Goal: Information Seeking & Learning: Learn about a topic

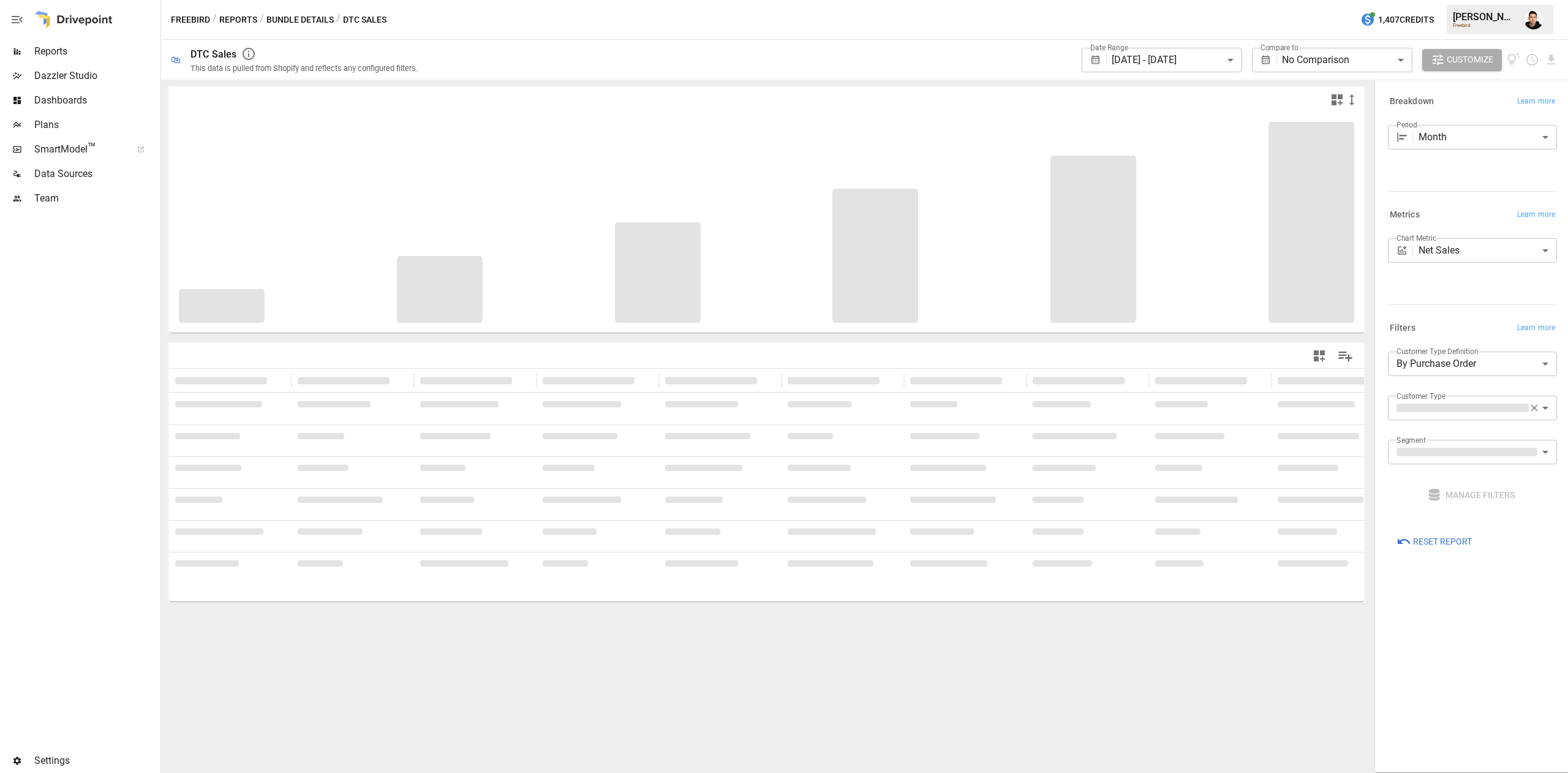
click at [314, 21] on button "Bundle Details" at bounding box center [300, 20] width 67 height 15
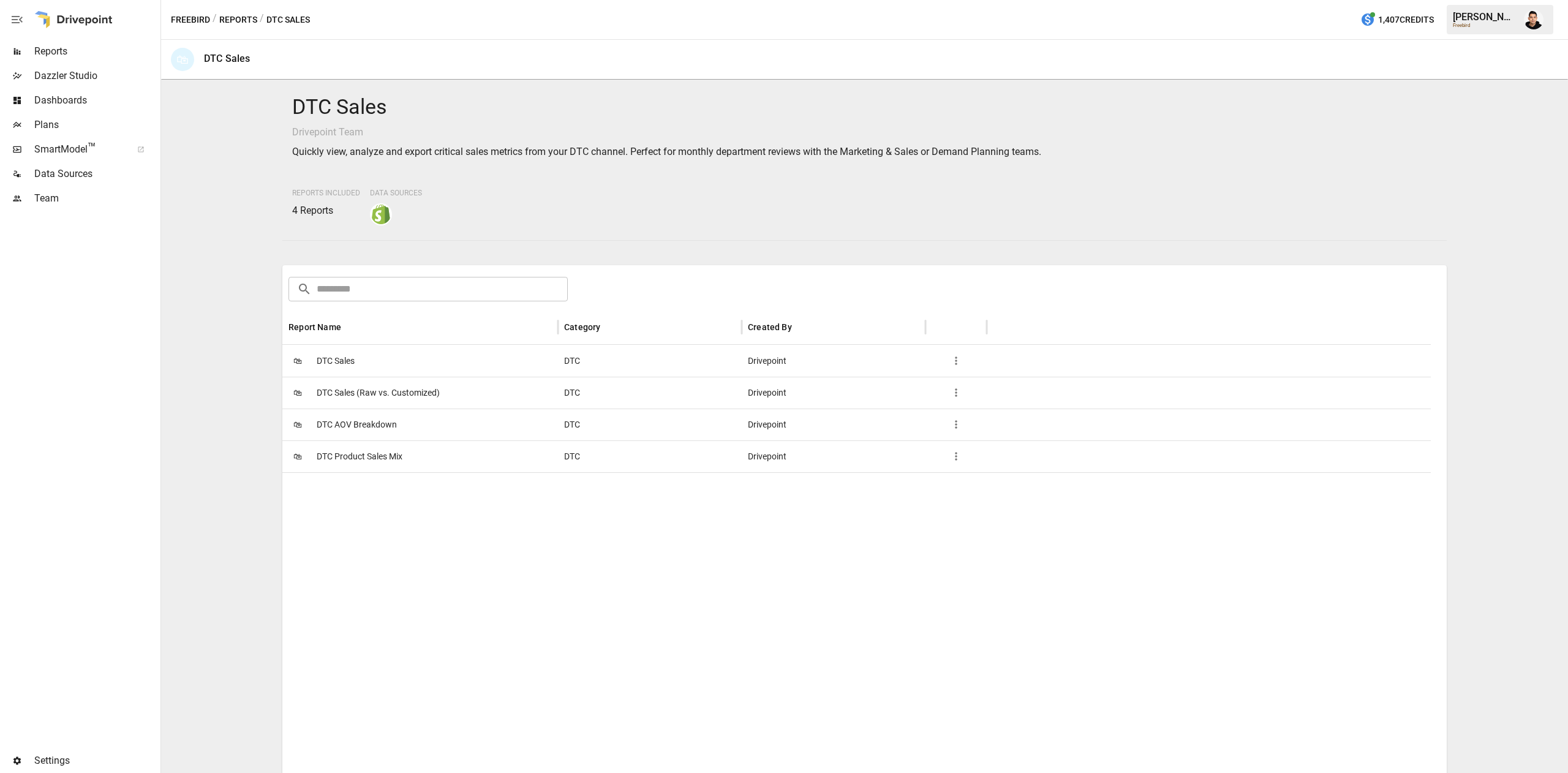
click at [353, 365] on span "DTC Sales" at bounding box center [336, 361] width 38 height 32
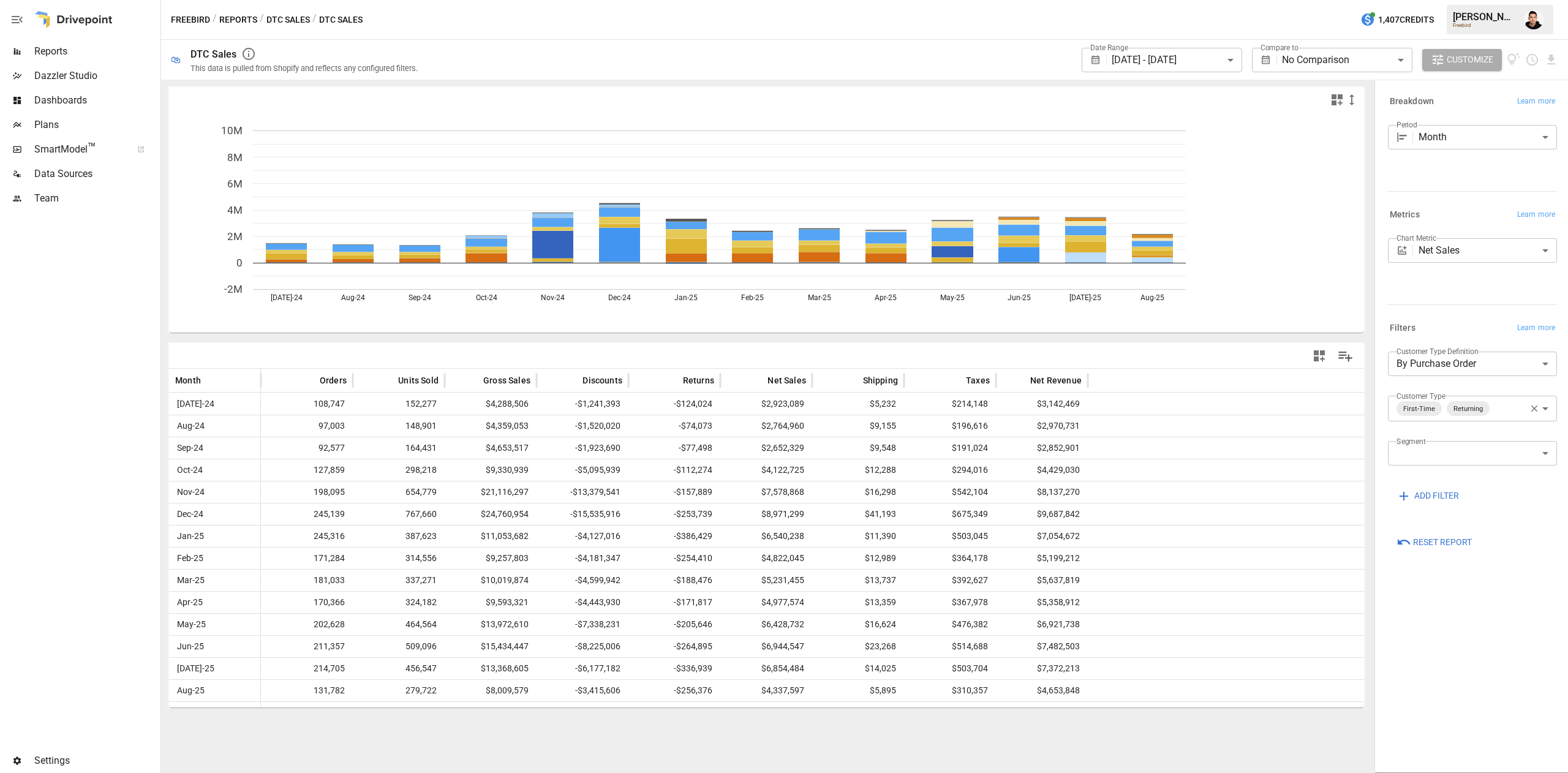
click at [253, 22] on button "Reports" at bounding box center [238, 20] width 38 height 15
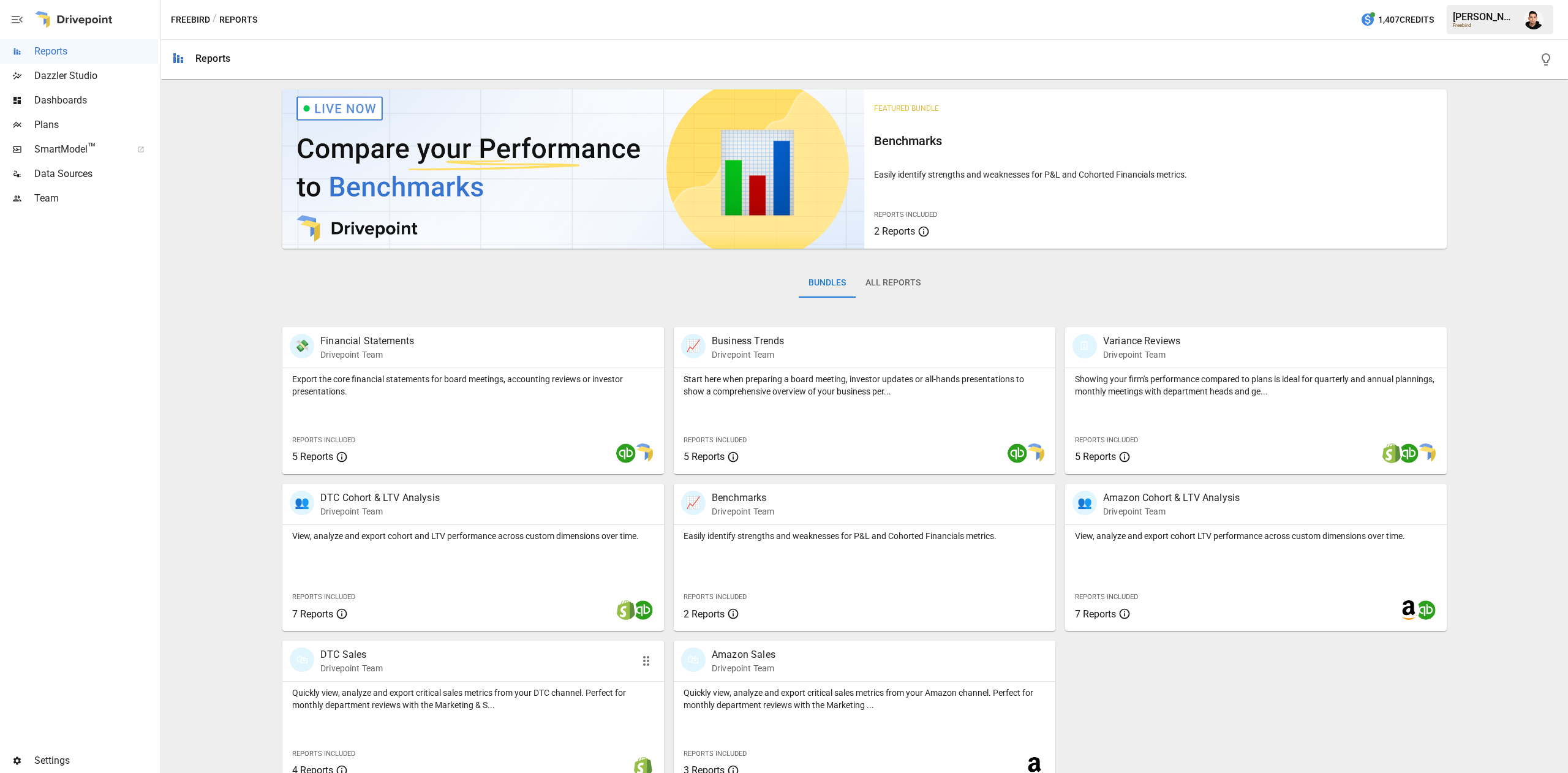
scroll to position [20, 0]
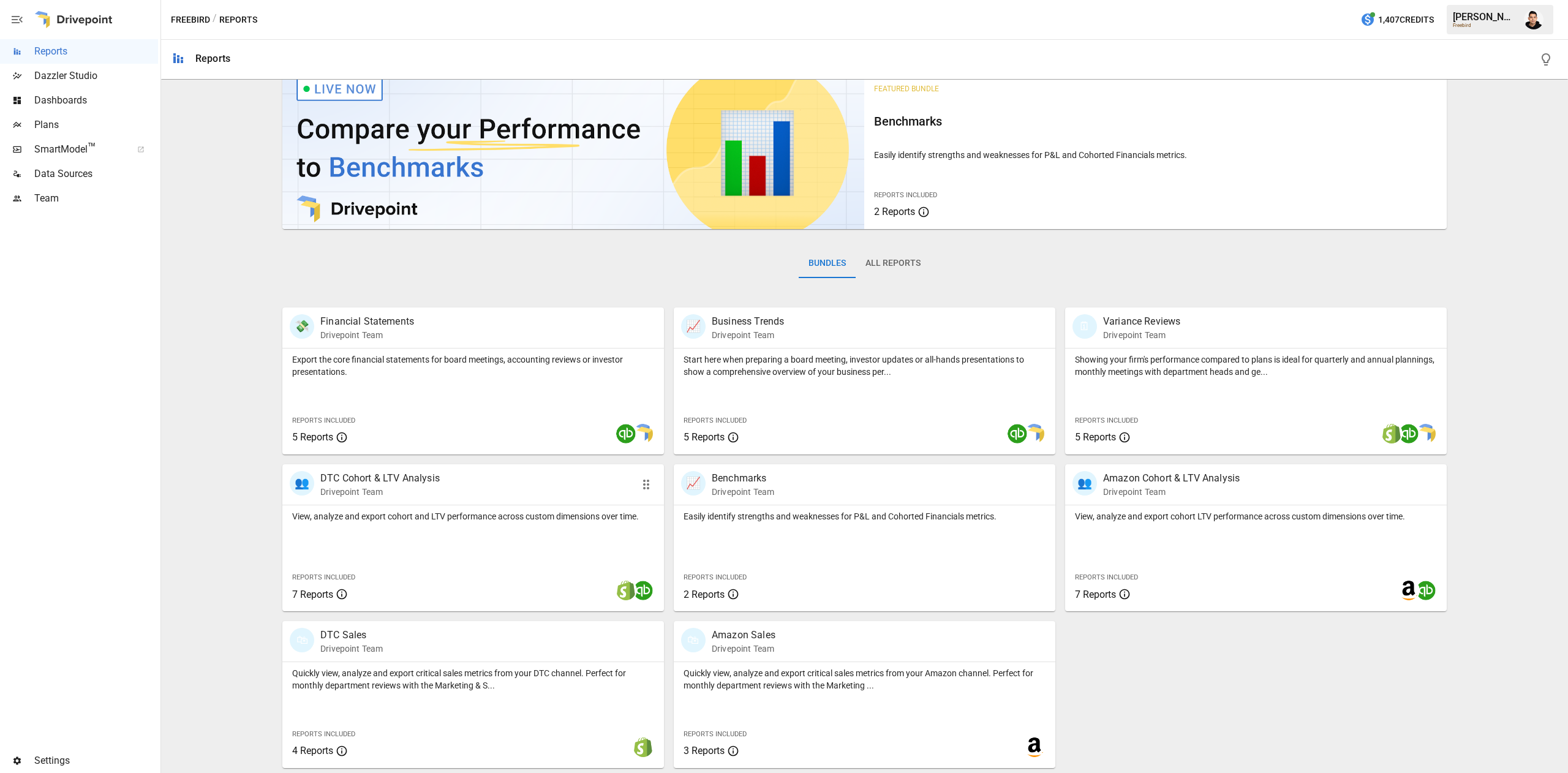
click at [546, 528] on div "View, analyze and export cohort and LTV performance across custom dimensions ov…" at bounding box center [473, 558] width 382 height 106
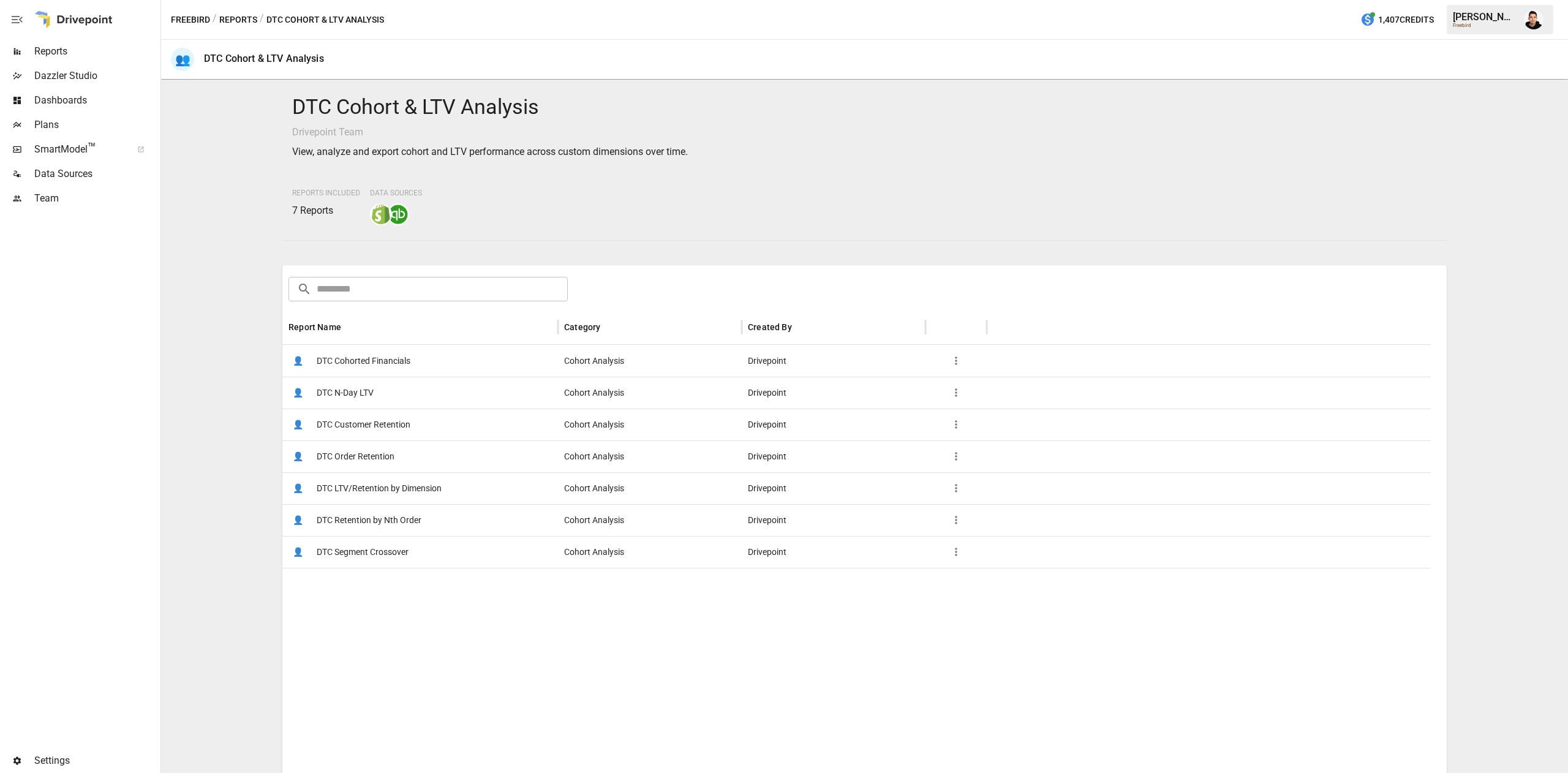
click at [451, 426] on div "👤 DTC Customer Retention" at bounding box center [419, 424] width 275 height 32
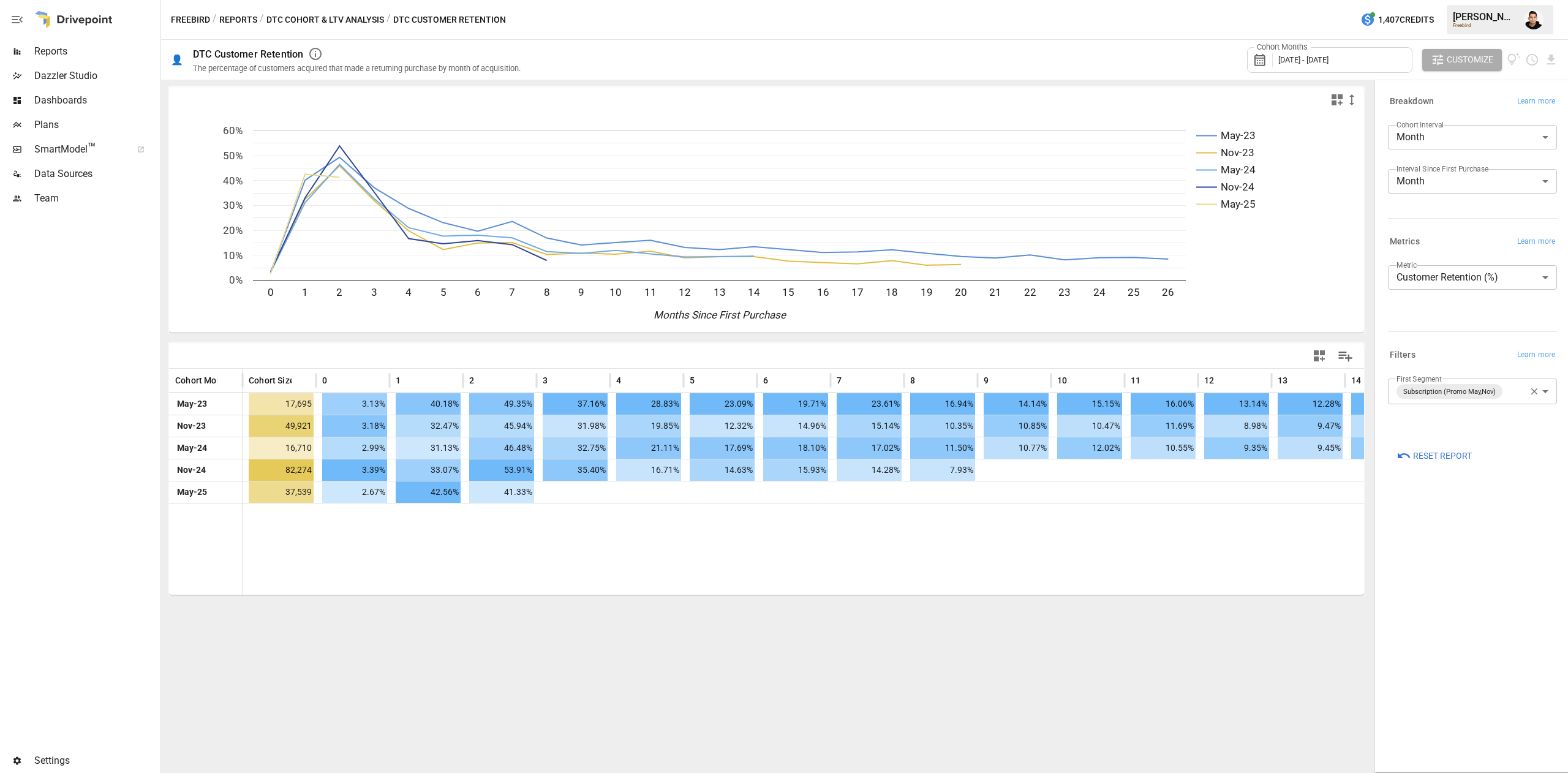
click at [1467, 0] on body "Reports Dazzler Studio Dashboards Plans SmartModel ™ Data Sources Team Settings…" at bounding box center [784, 0] width 1568 height 0
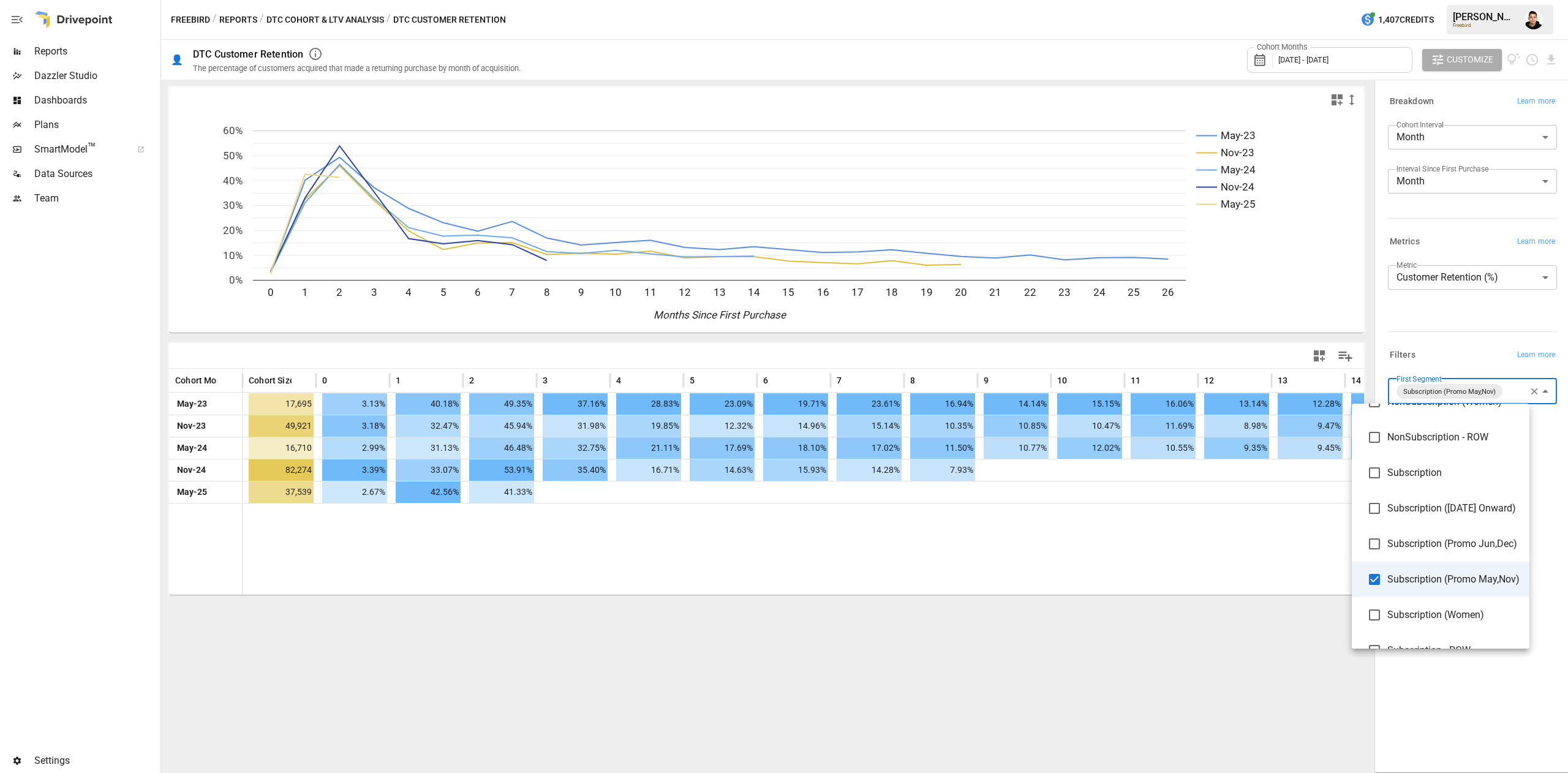
scroll to position [89, 0]
click at [1469, 612] on span "Subscription (Women)" at bounding box center [1453, 611] width 132 height 14
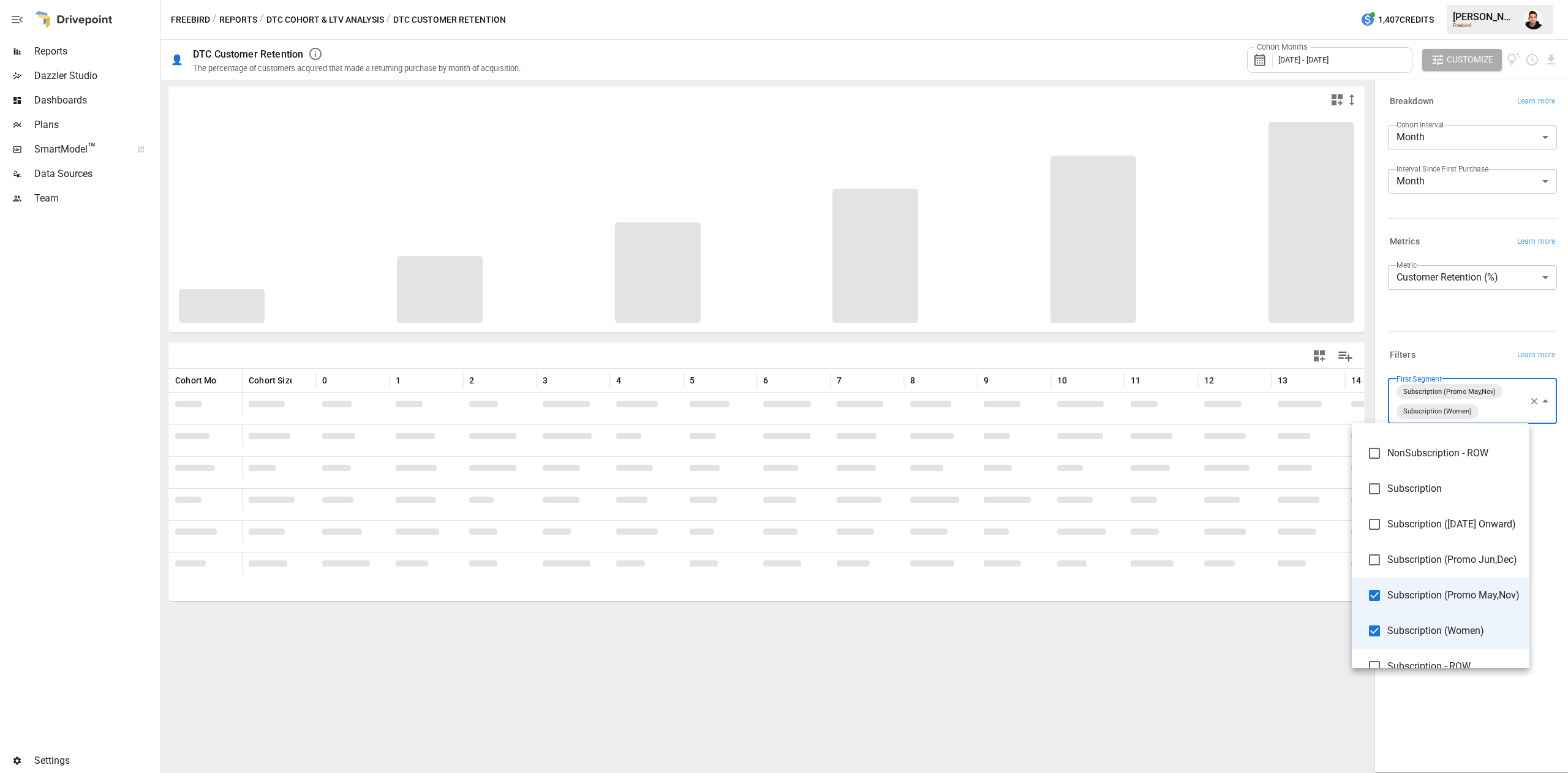
click at [1466, 597] on span "Subscription (Promo May,Nov)" at bounding box center [1453, 595] width 132 height 14
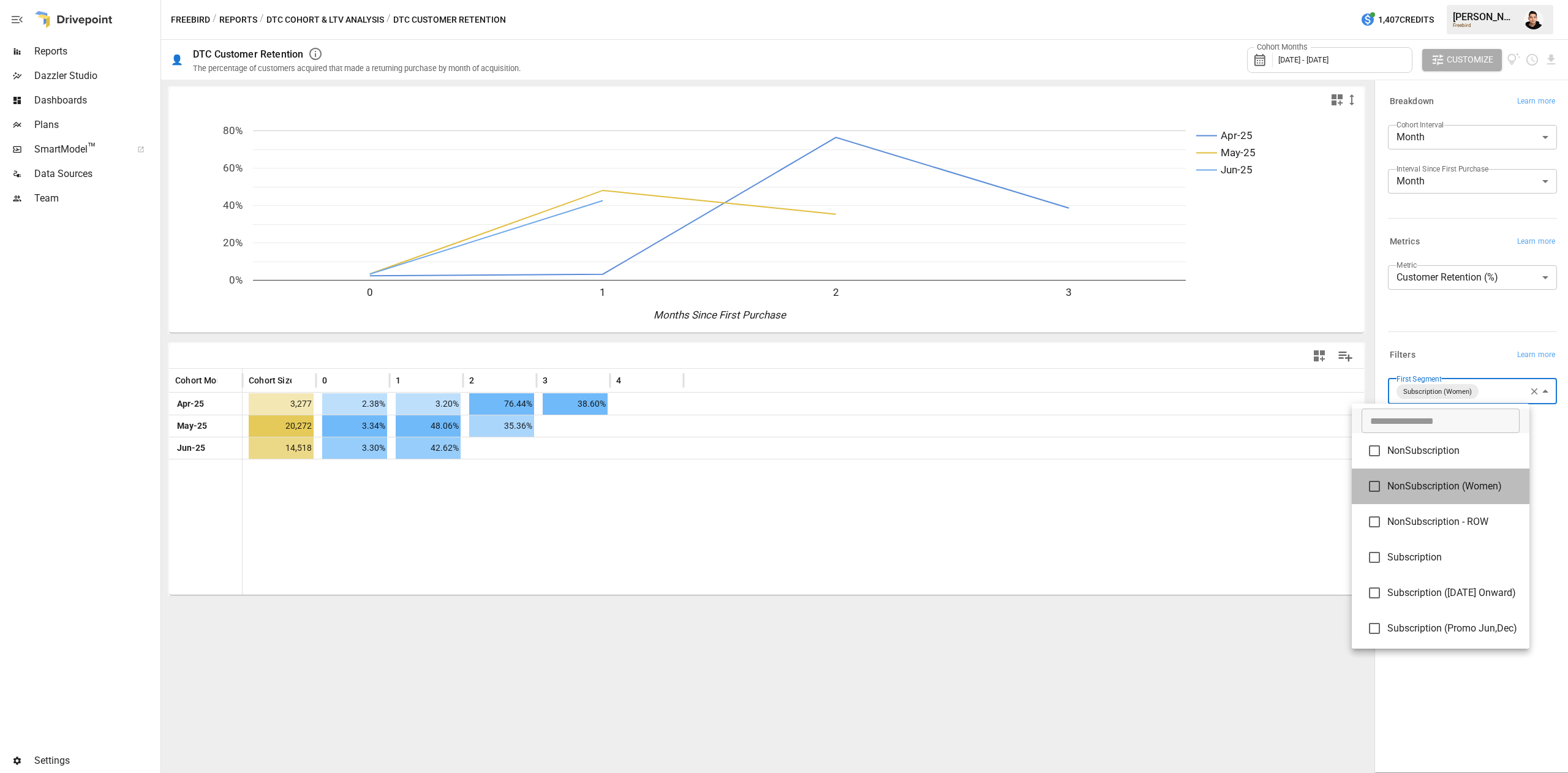
click at [1467, 494] on li "NonSubscription (Women)" at bounding box center [1440, 487] width 177 height 36
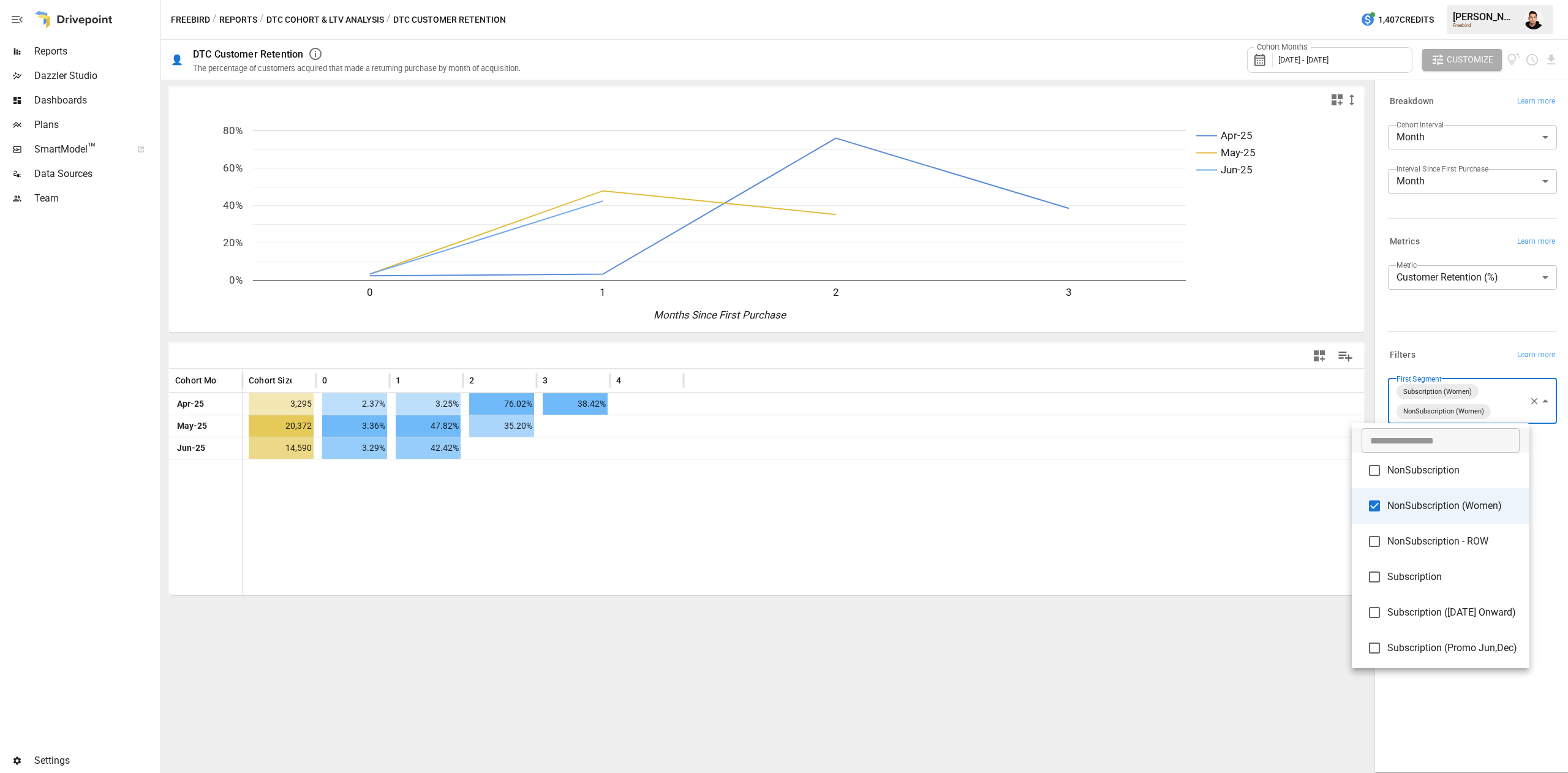
click at [764, 548] on div at bounding box center [784, 386] width 1568 height 773
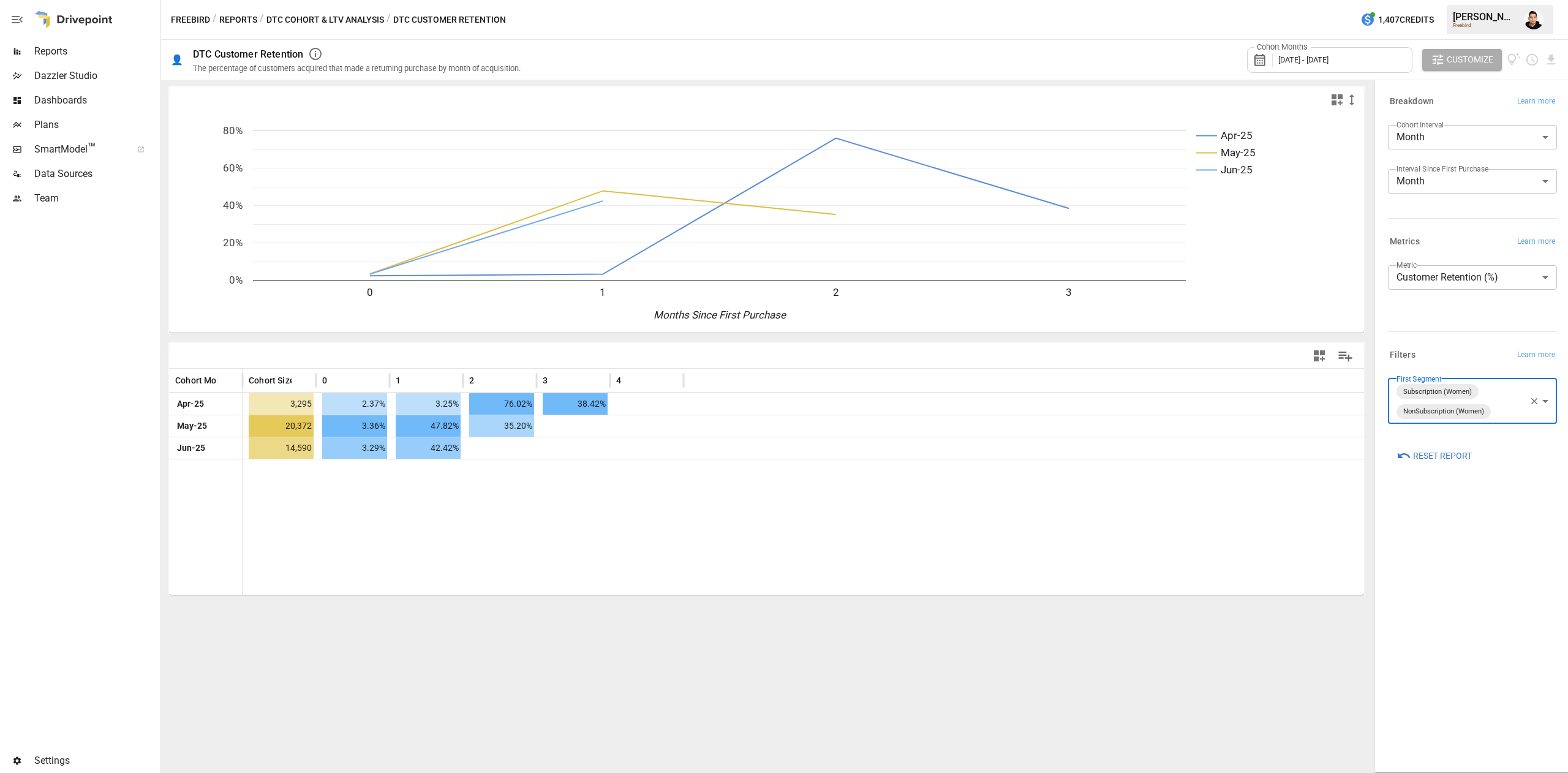
click at [1484, 0] on body "**********" at bounding box center [784, 0] width 1568 height 0
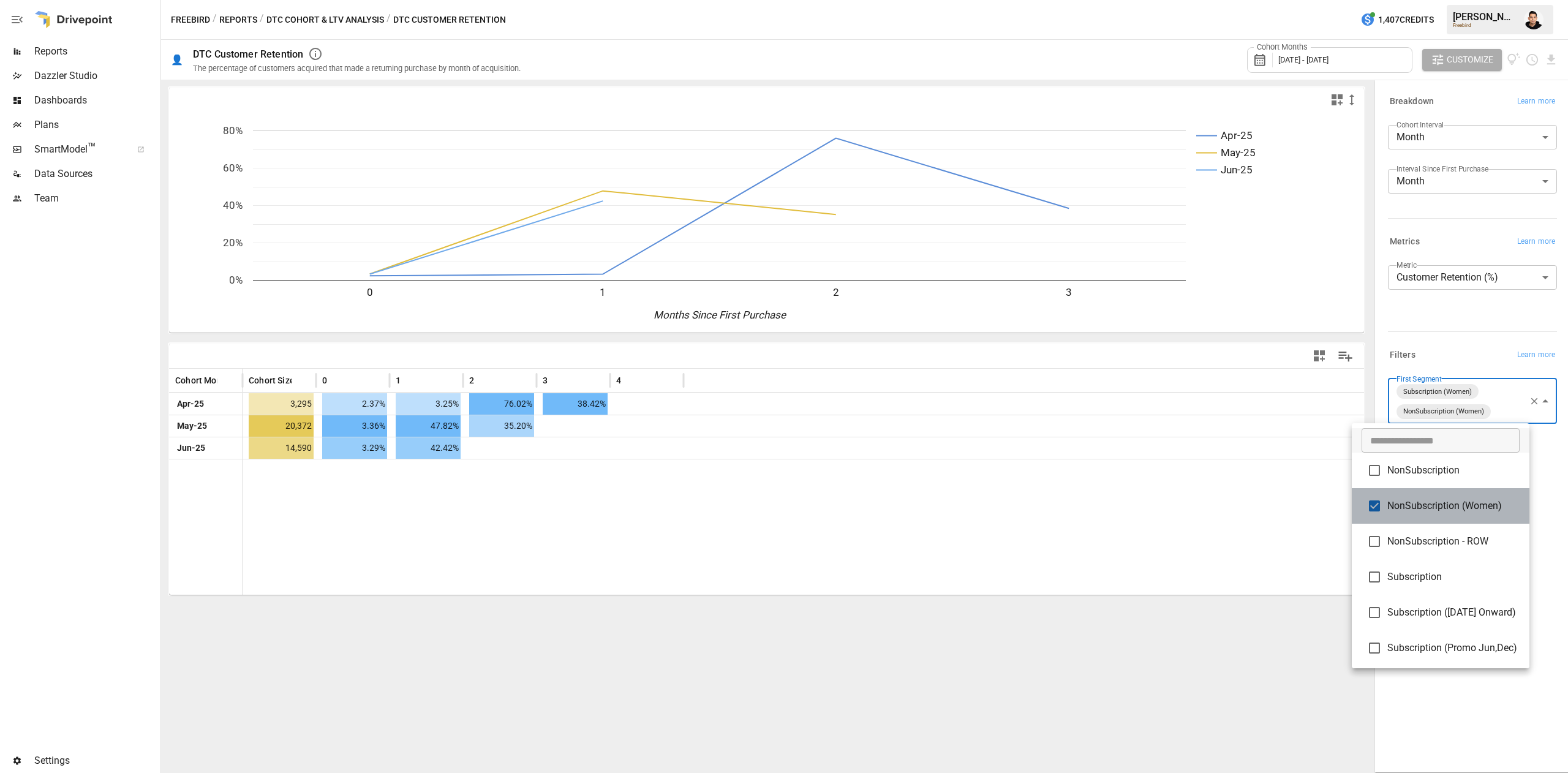
click at [1412, 519] on li "NonSubscription (Women)" at bounding box center [1440, 506] width 177 height 36
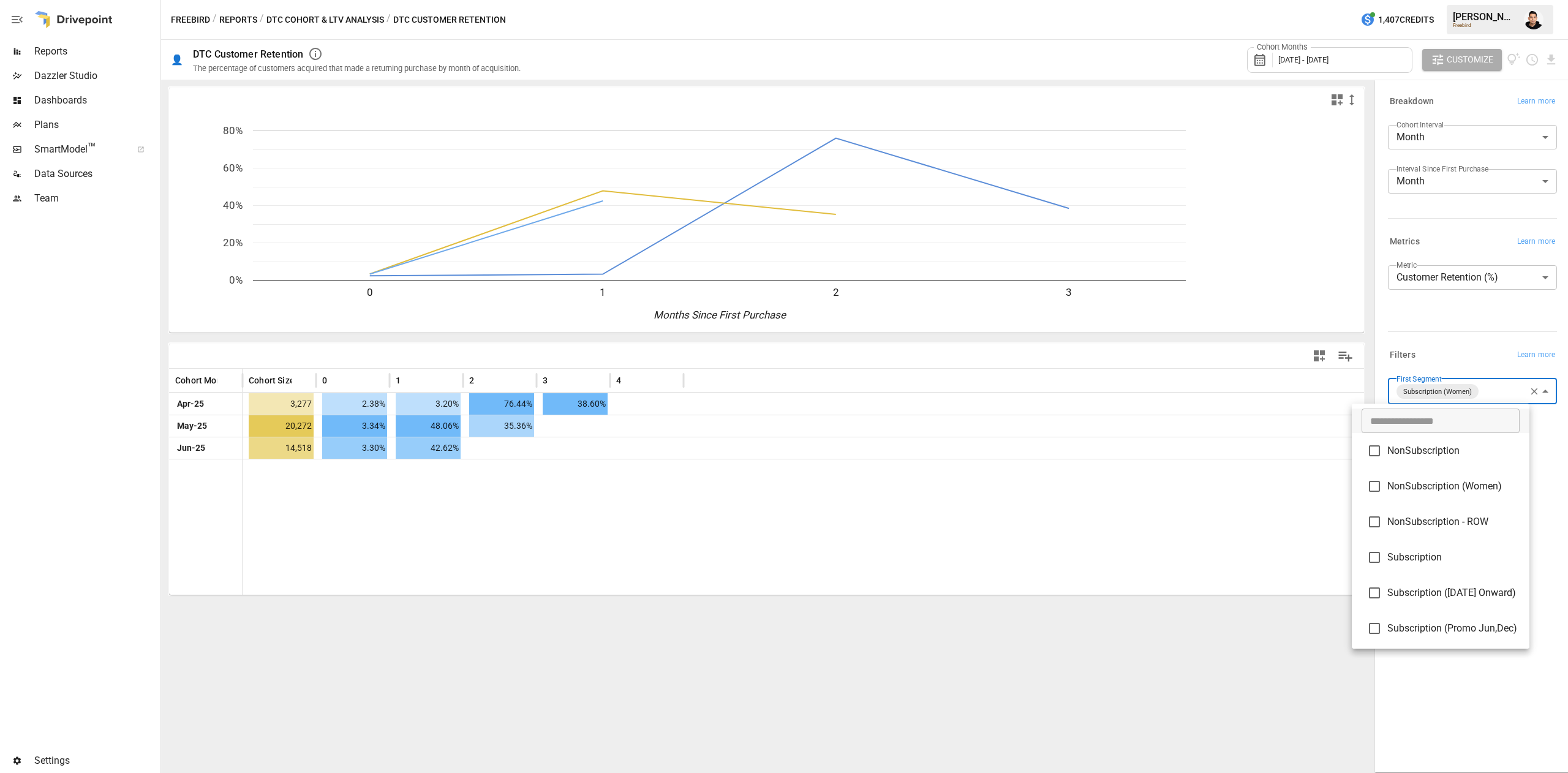
click at [1142, 505] on div at bounding box center [784, 386] width 1568 height 773
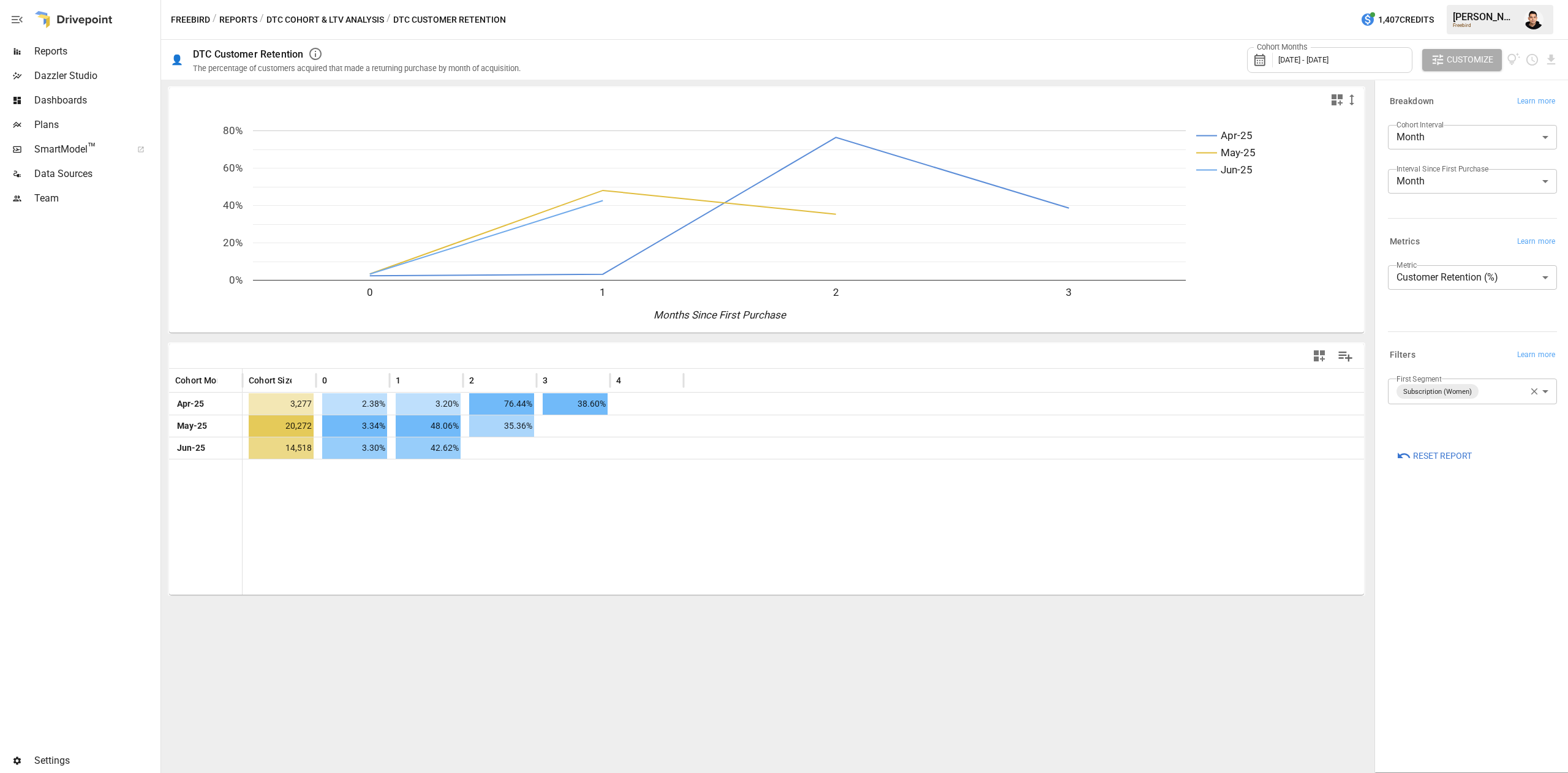
click at [1482, 374] on div "**********" at bounding box center [1470, 407] width 174 height 66
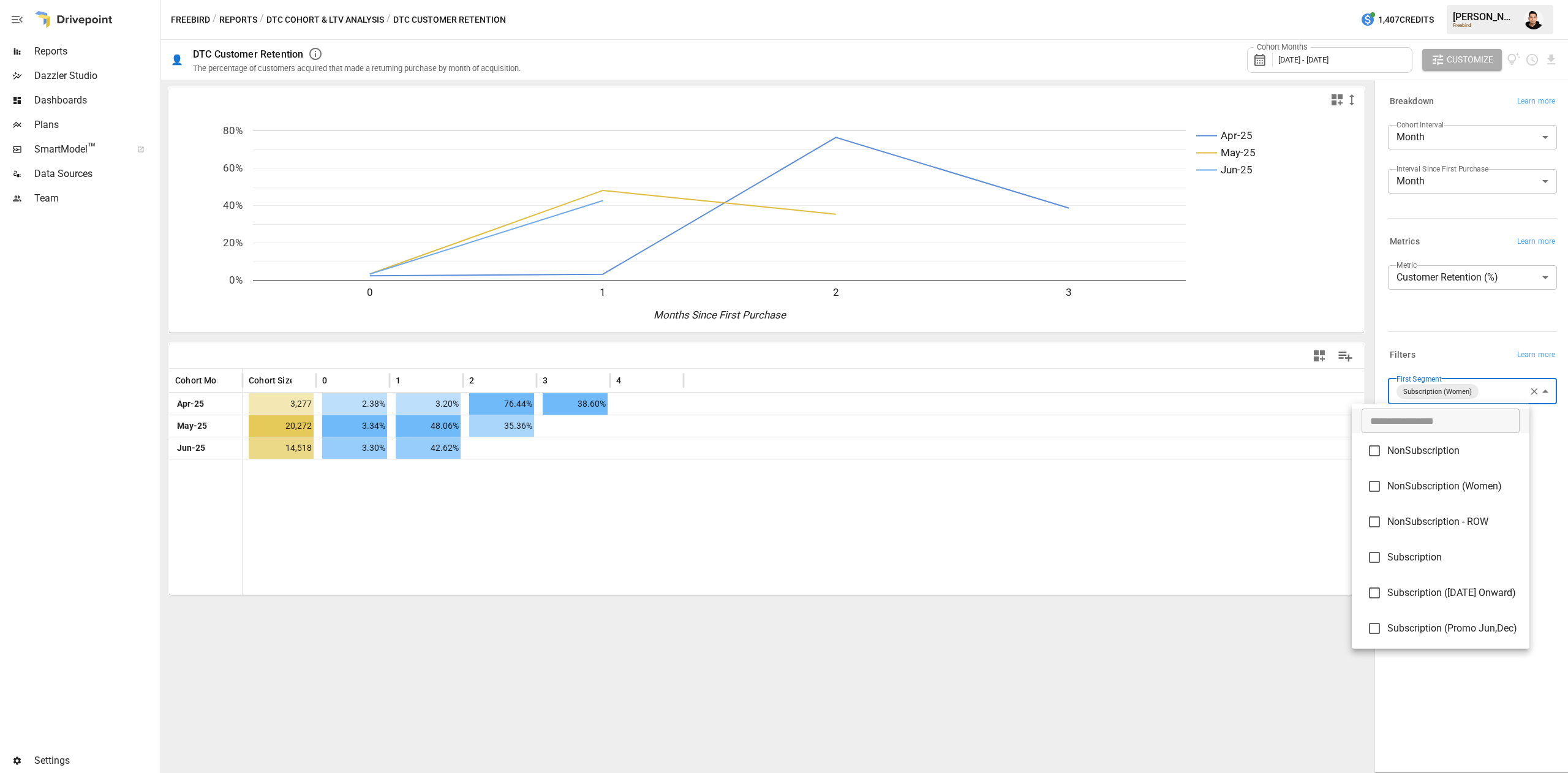
click at [1484, 0] on body "**********" at bounding box center [784, 0] width 1568 height 0
click at [1447, 561] on span "Subscription" at bounding box center [1453, 557] width 132 height 14
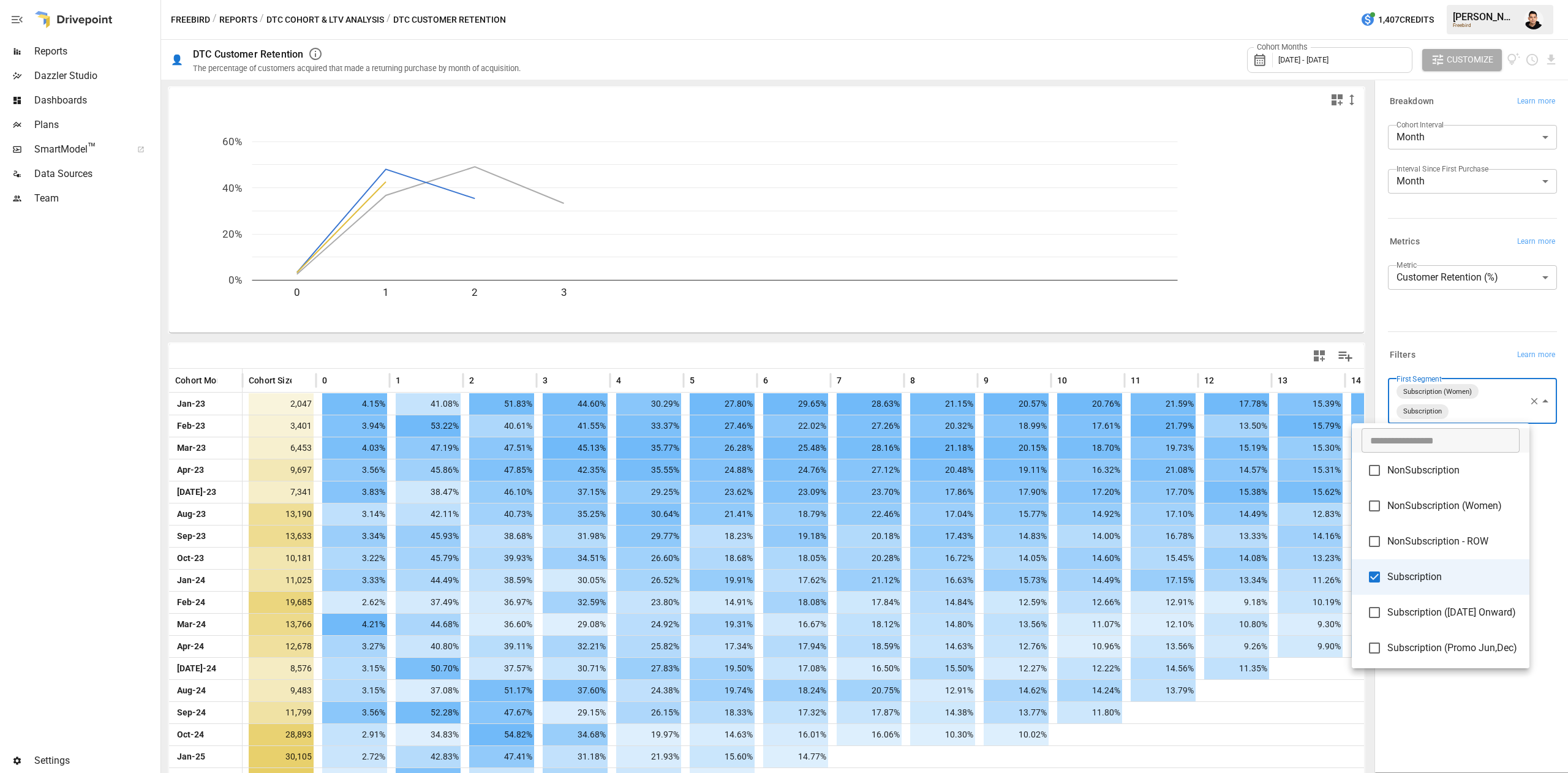
click at [1535, 391] on div at bounding box center [784, 386] width 1568 height 773
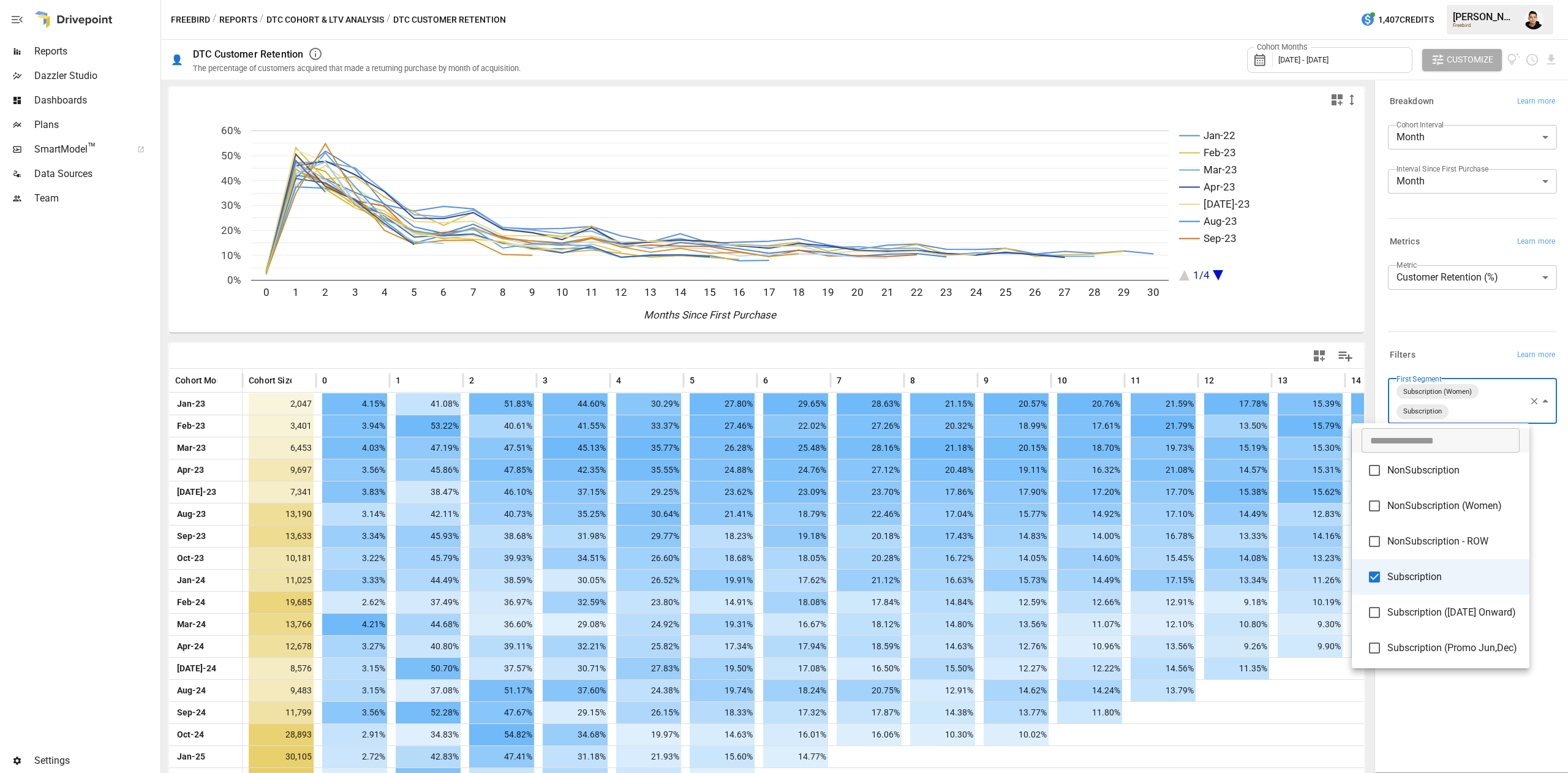
click at [1464, 0] on body "Reports Dazzler Studio Dashboards Plans SmartModel ™ Data Sources Team Settings…" at bounding box center [784, 0] width 1568 height 0
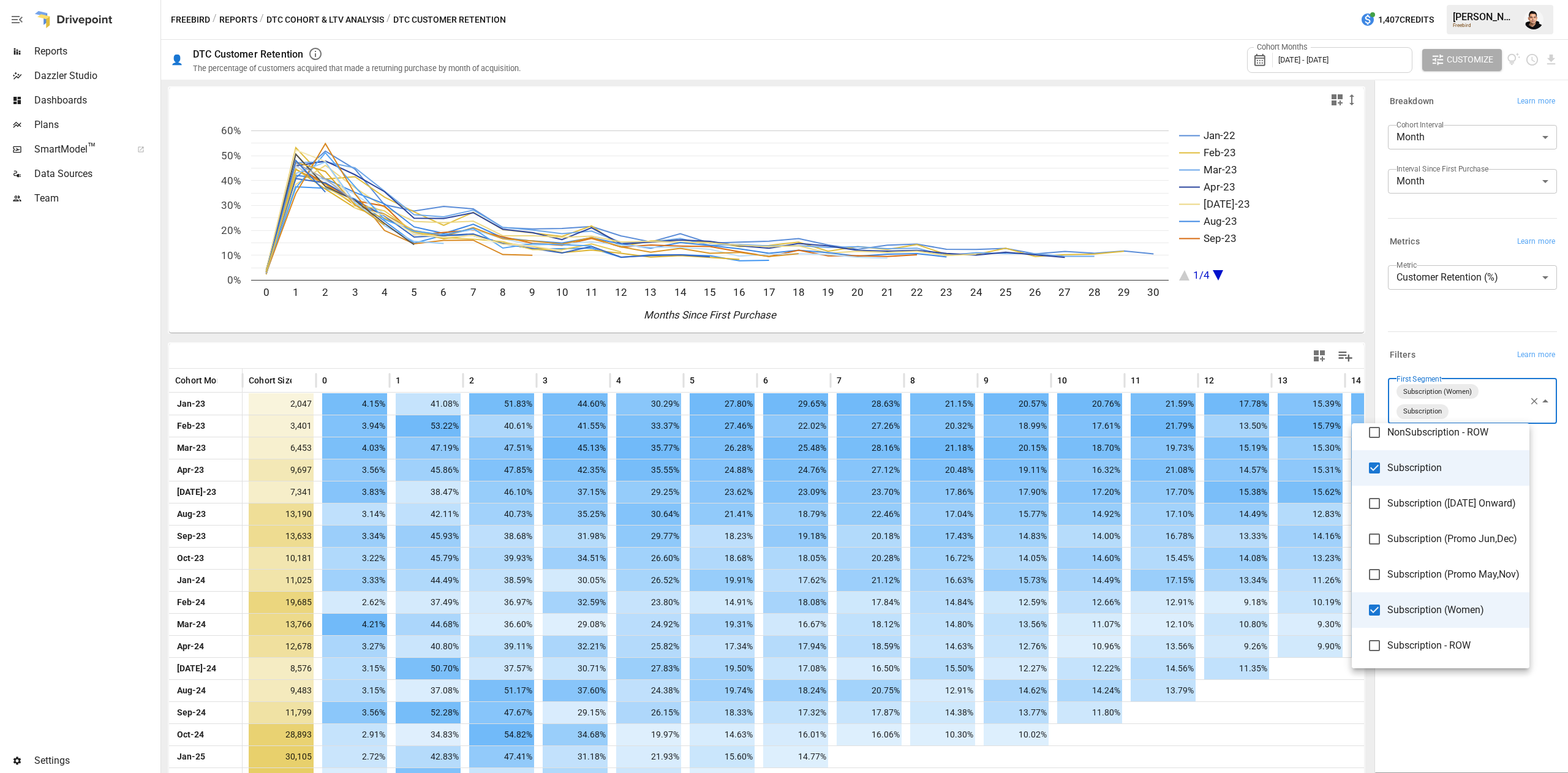
click at [1391, 625] on li "Subscription (Women)" at bounding box center [1440, 610] width 177 height 36
type input "**********"
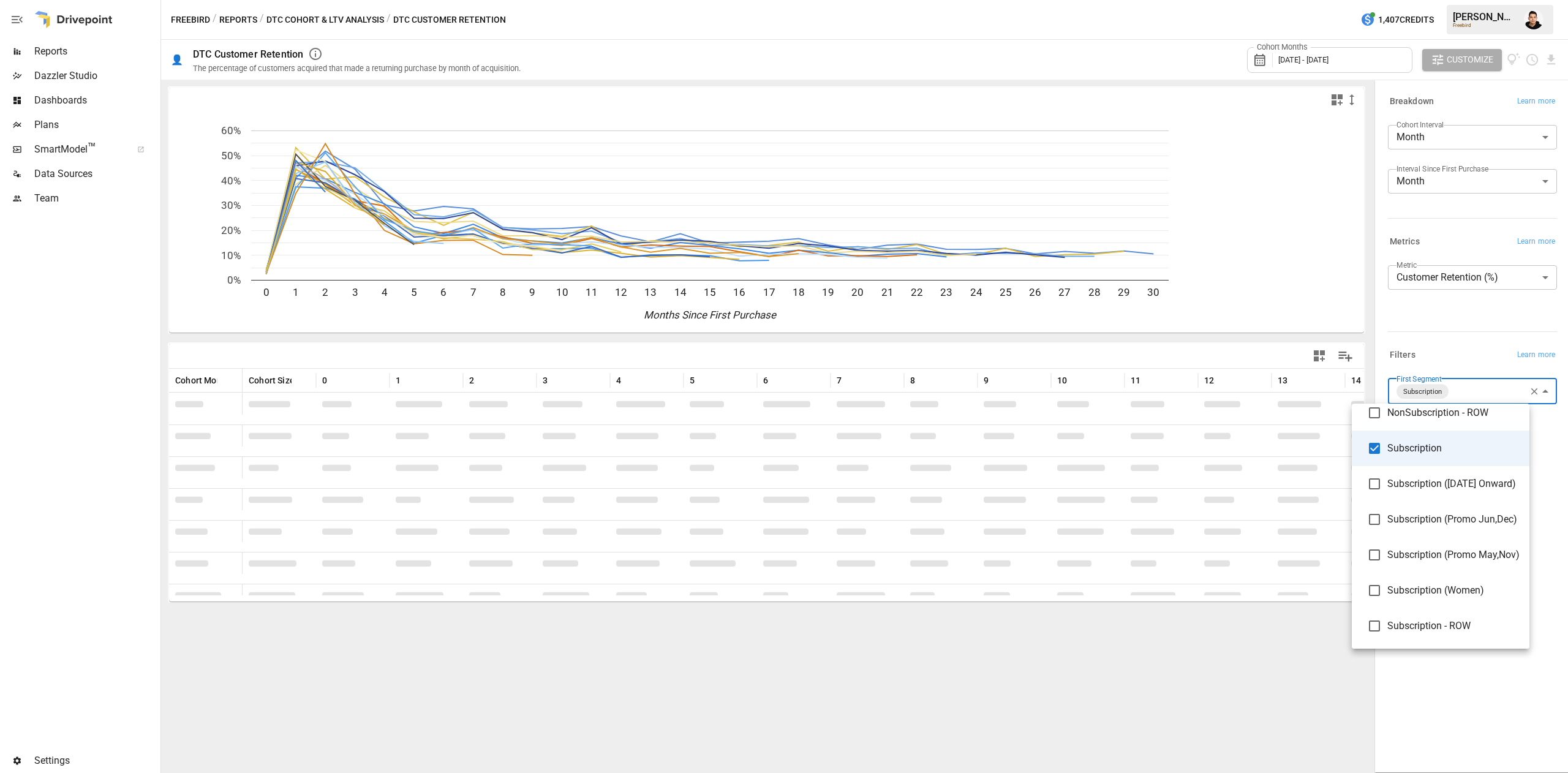
click at [1479, 320] on div at bounding box center [784, 386] width 1568 height 773
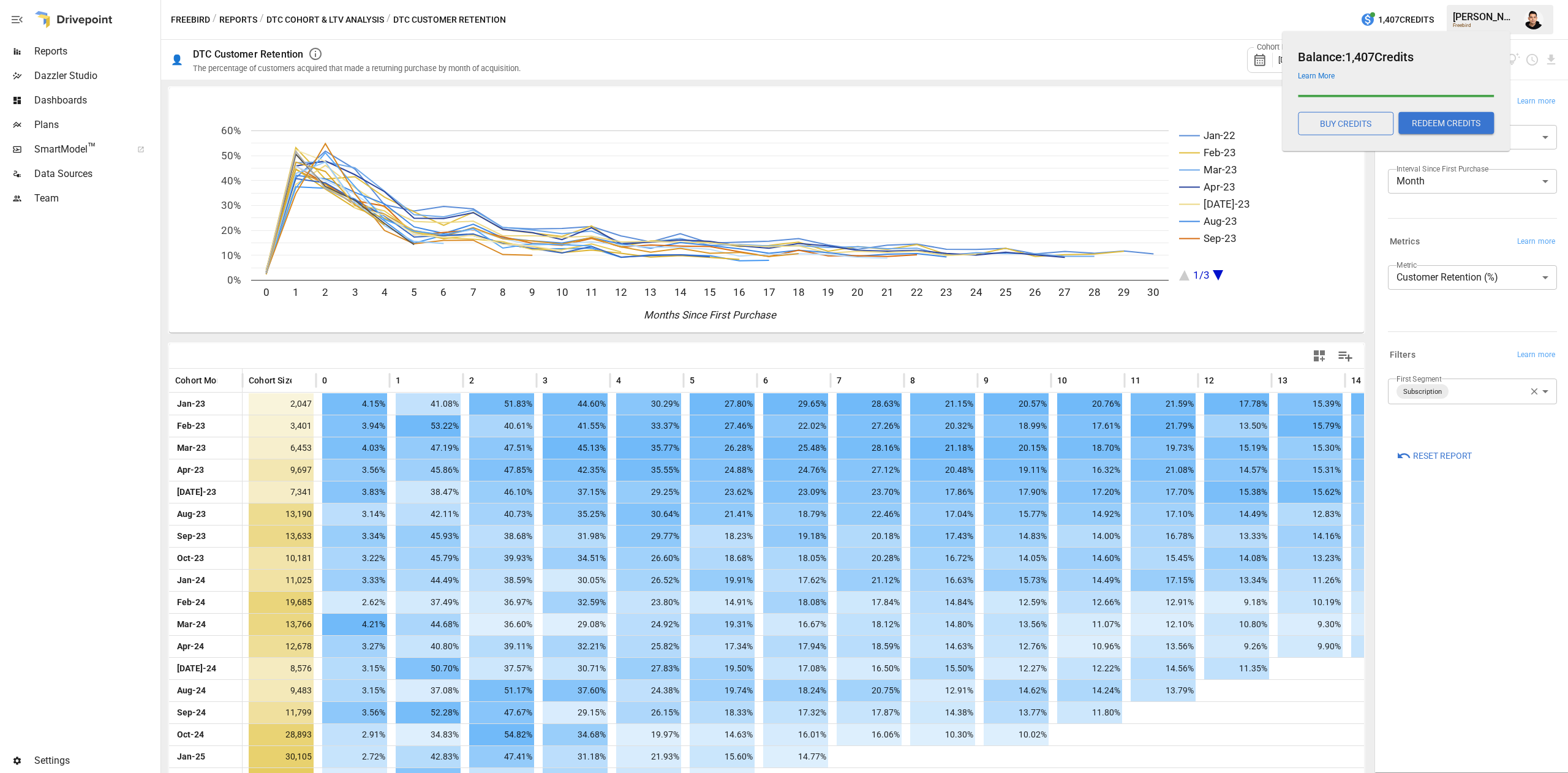
click at [1358, 51] on div "Balance: 1,407 Credits" at bounding box center [1393, 55] width 201 height 25
click at [1202, 24] on div "Freebird / Reports / DTC Cohort & LTV Analysis / DTC Customer Retention 1,407 C…" at bounding box center [864, 20] width 1407 height 39
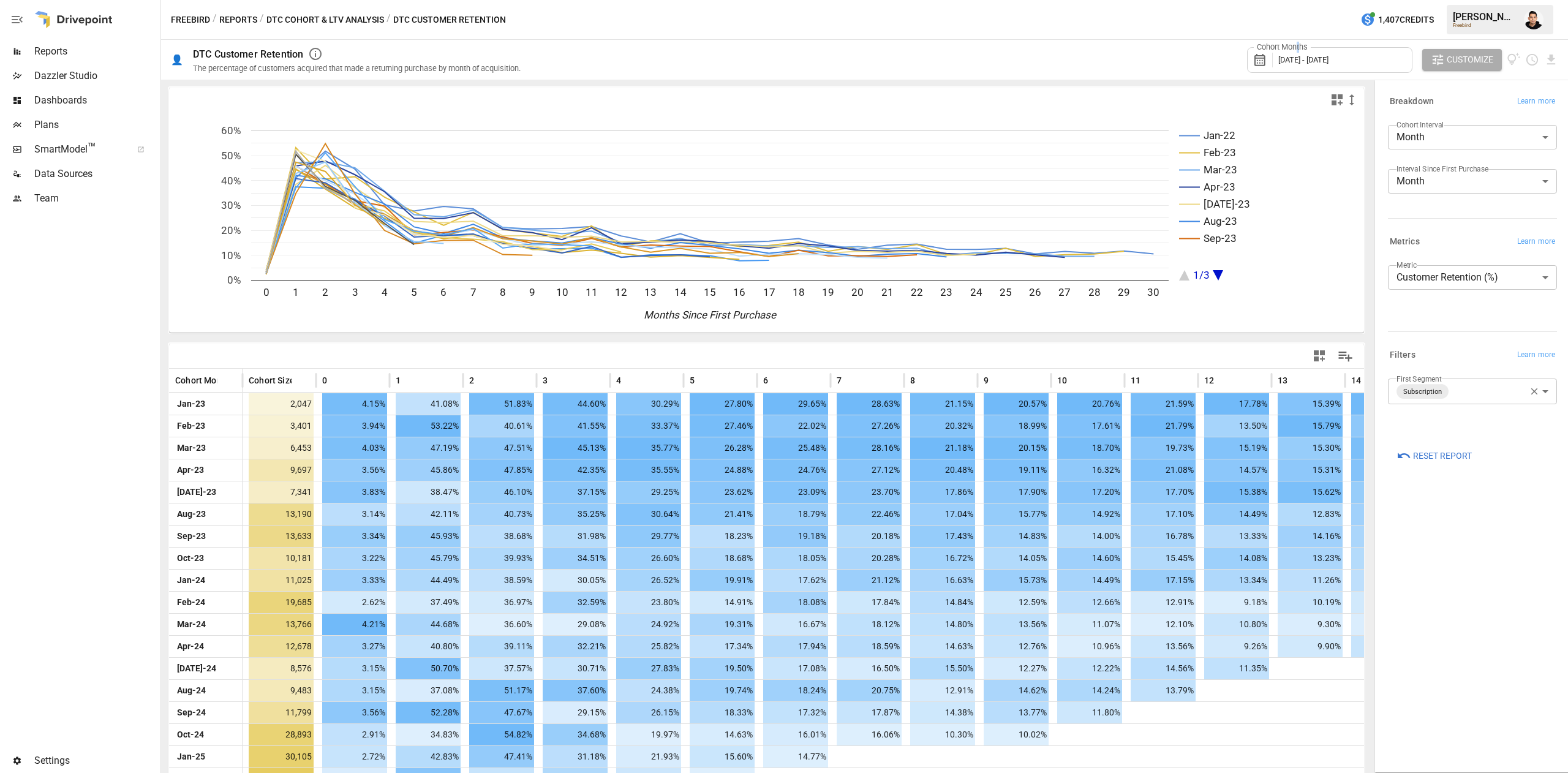
click at [1302, 50] on label "Cohort Months" at bounding box center [1282, 47] width 57 height 11
click at [1282, 117] on icon "button" at bounding box center [1283, 116] width 10 height 10
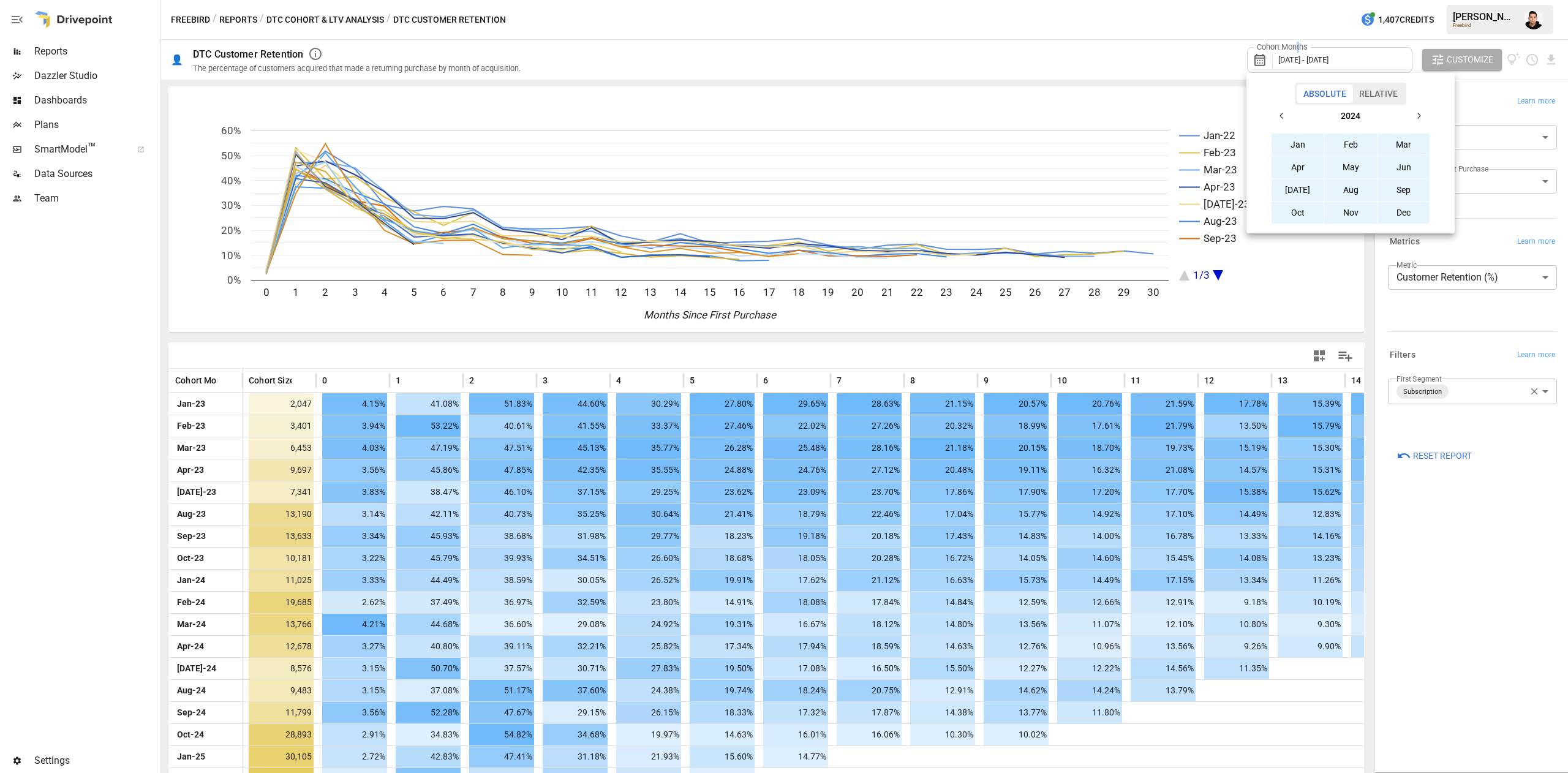
click at [1286, 134] on button "Jan" at bounding box center [1298, 145] width 53 height 22
click at [1424, 110] on button "button" at bounding box center [1419, 116] width 22 height 22
click at [1306, 182] on button "[DATE]" at bounding box center [1298, 190] width 53 height 22
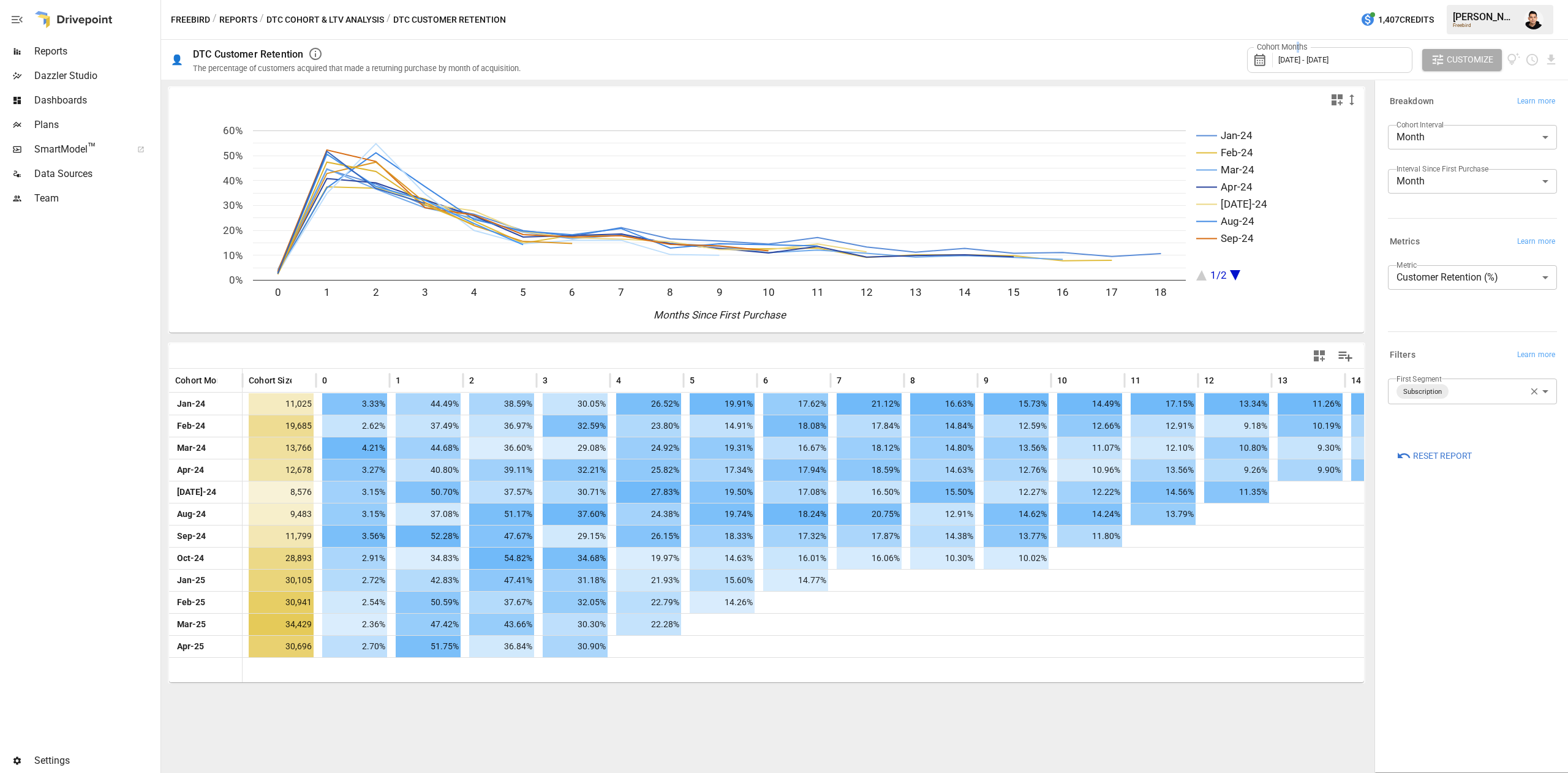
click at [1434, 0] on body "Reports Dazzler Studio Dashboards Plans SmartModel ™ Data Sources Team Settings…" at bounding box center [784, 0] width 1568 height 0
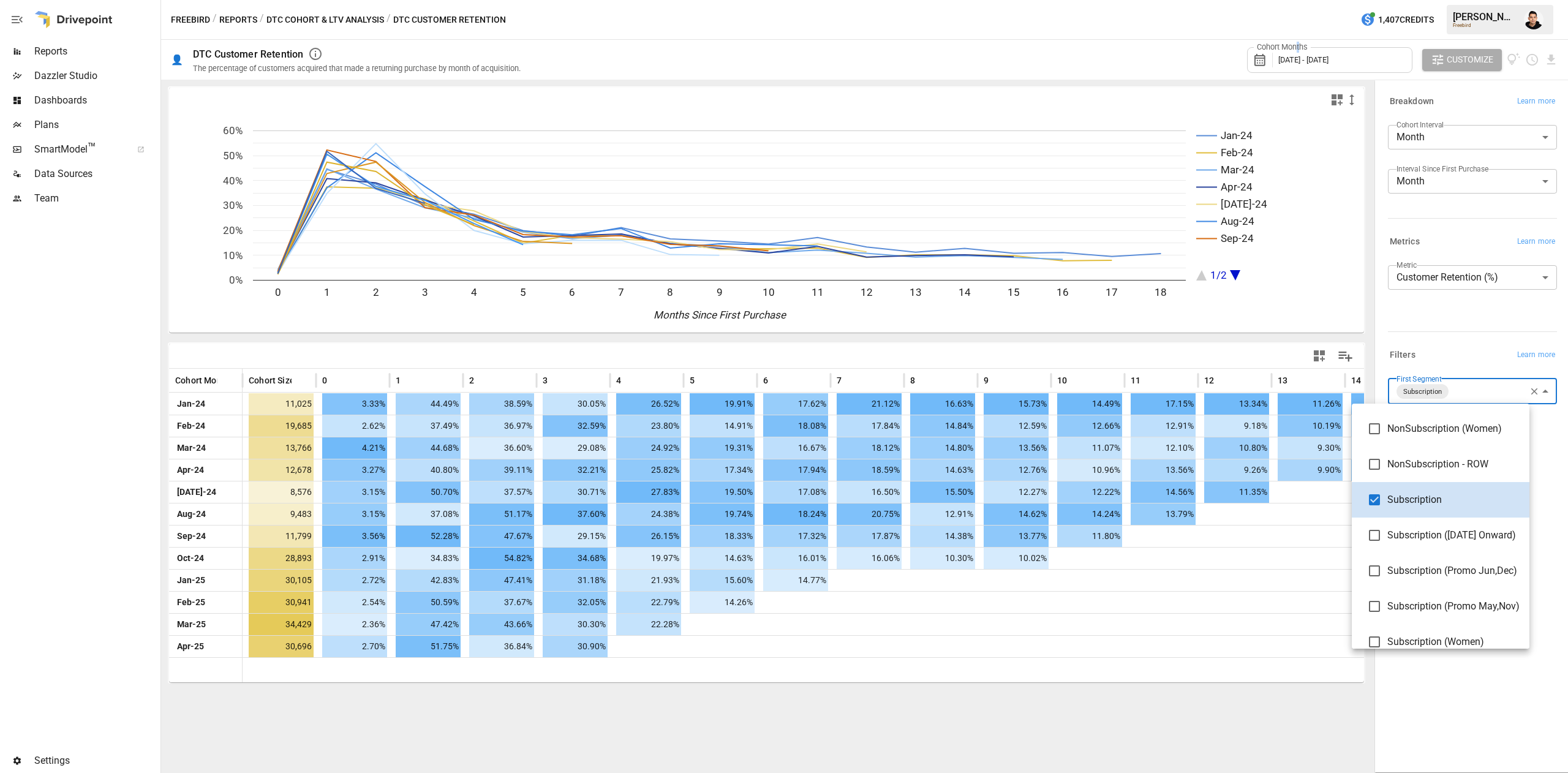
scroll to position [64, 0]
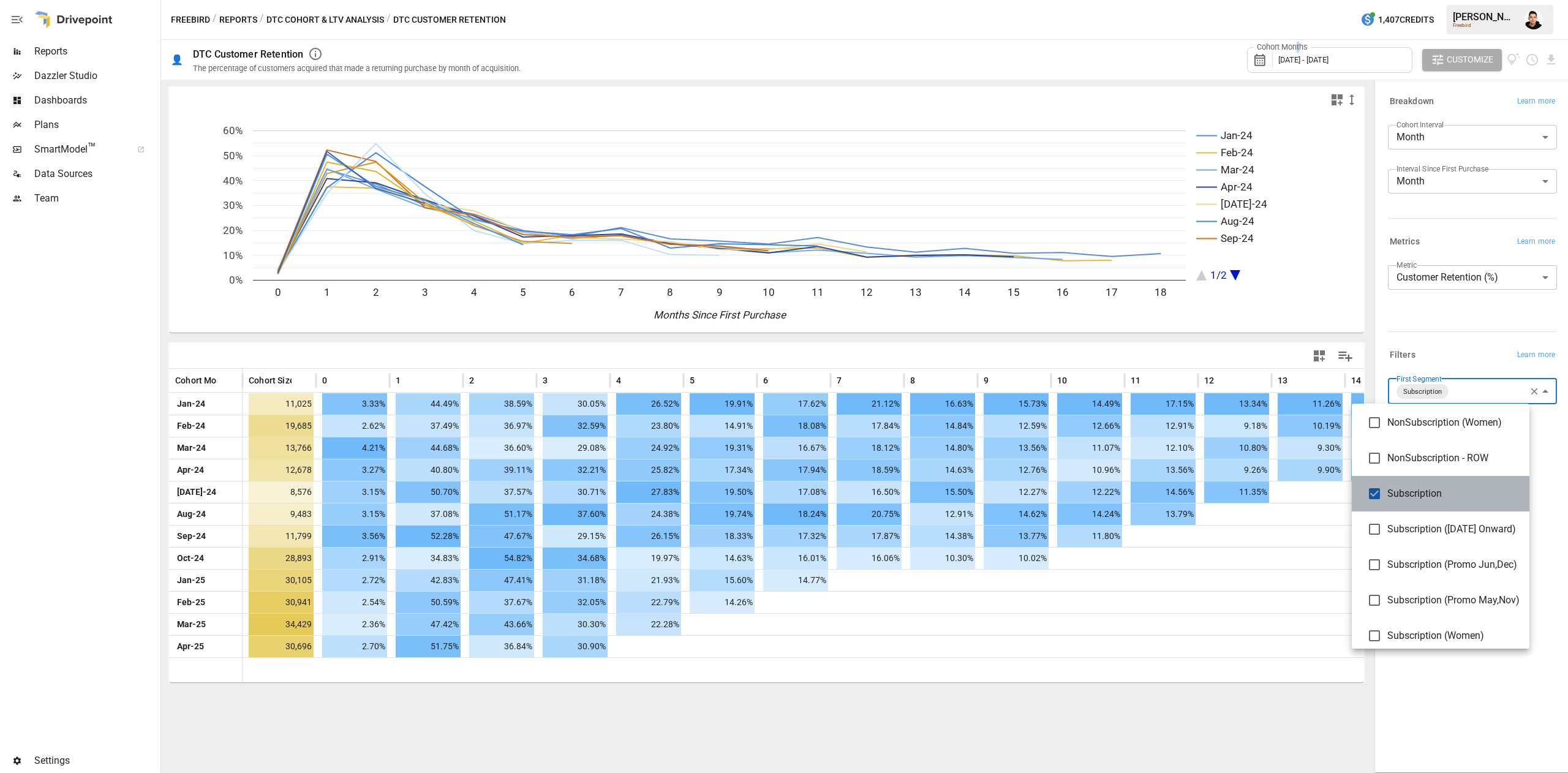
click at [1412, 497] on span "Subscription" at bounding box center [1453, 493] width 132 height 14
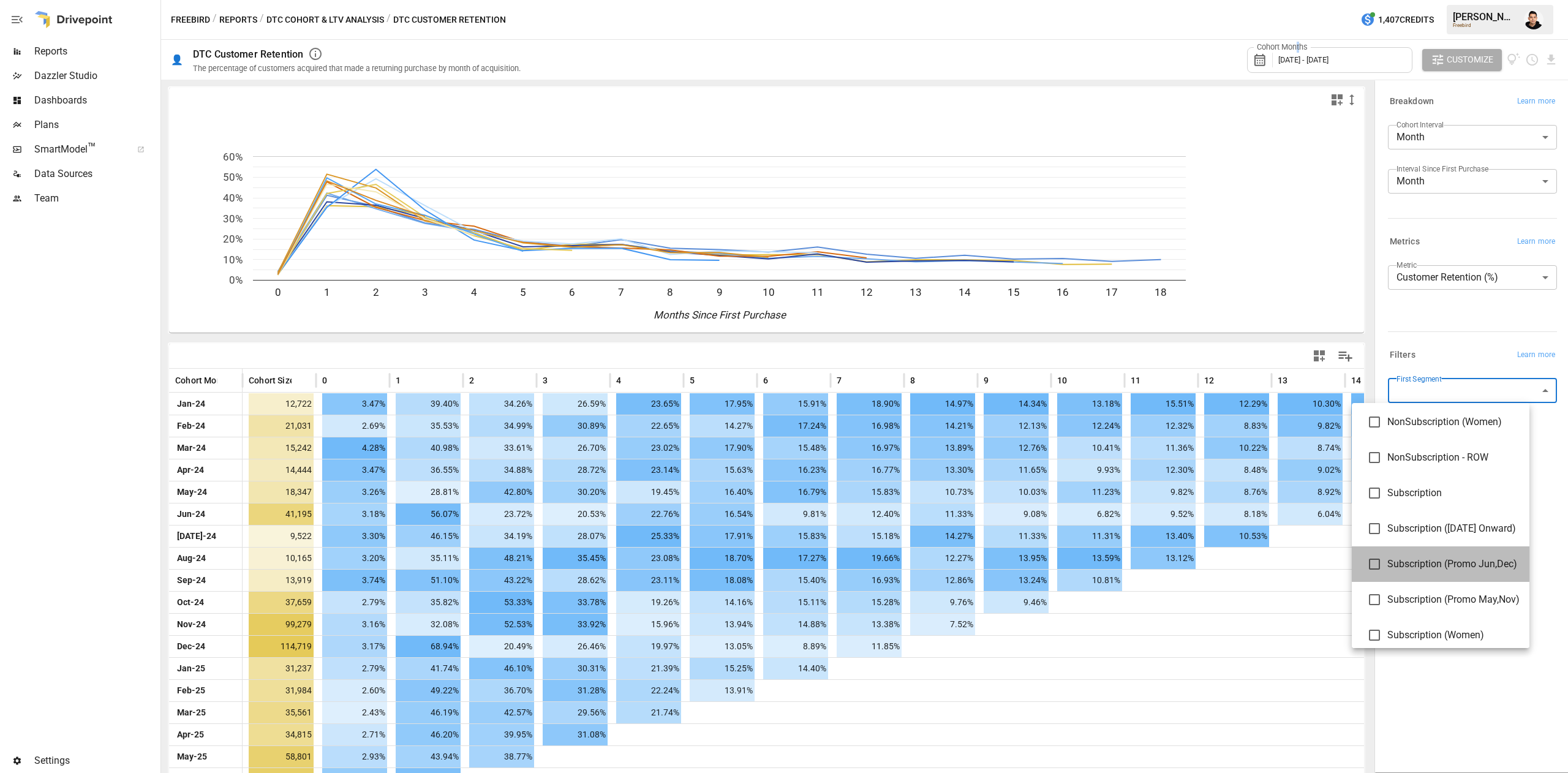
click at [1421, 559] on span "Subscription (Promo Jun,Dec)" at bounding box center [1453, 563] width 132 height 14
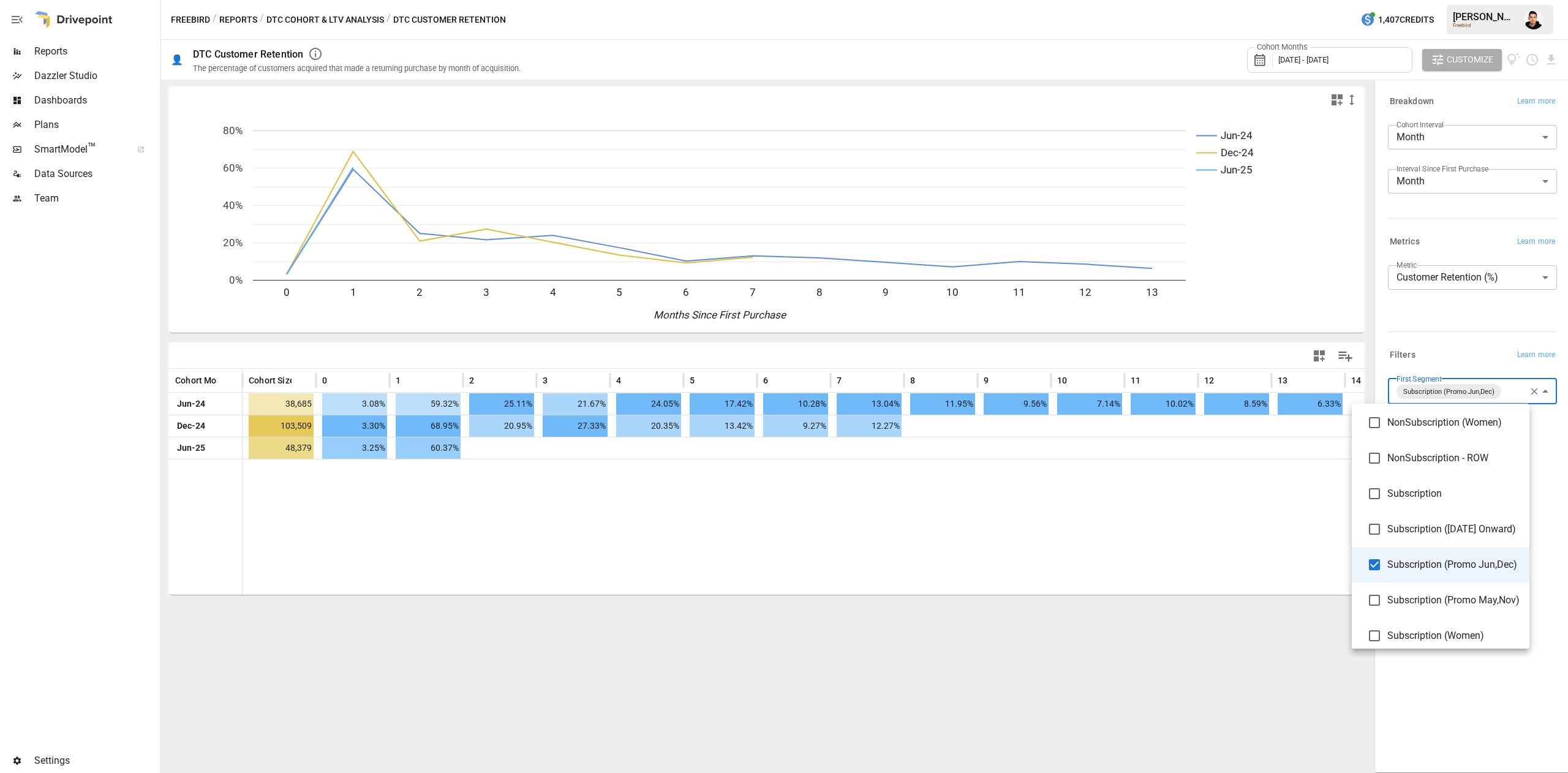
click at [1081, 548] on div at bounding box center [784, 386] width 1568 height 773
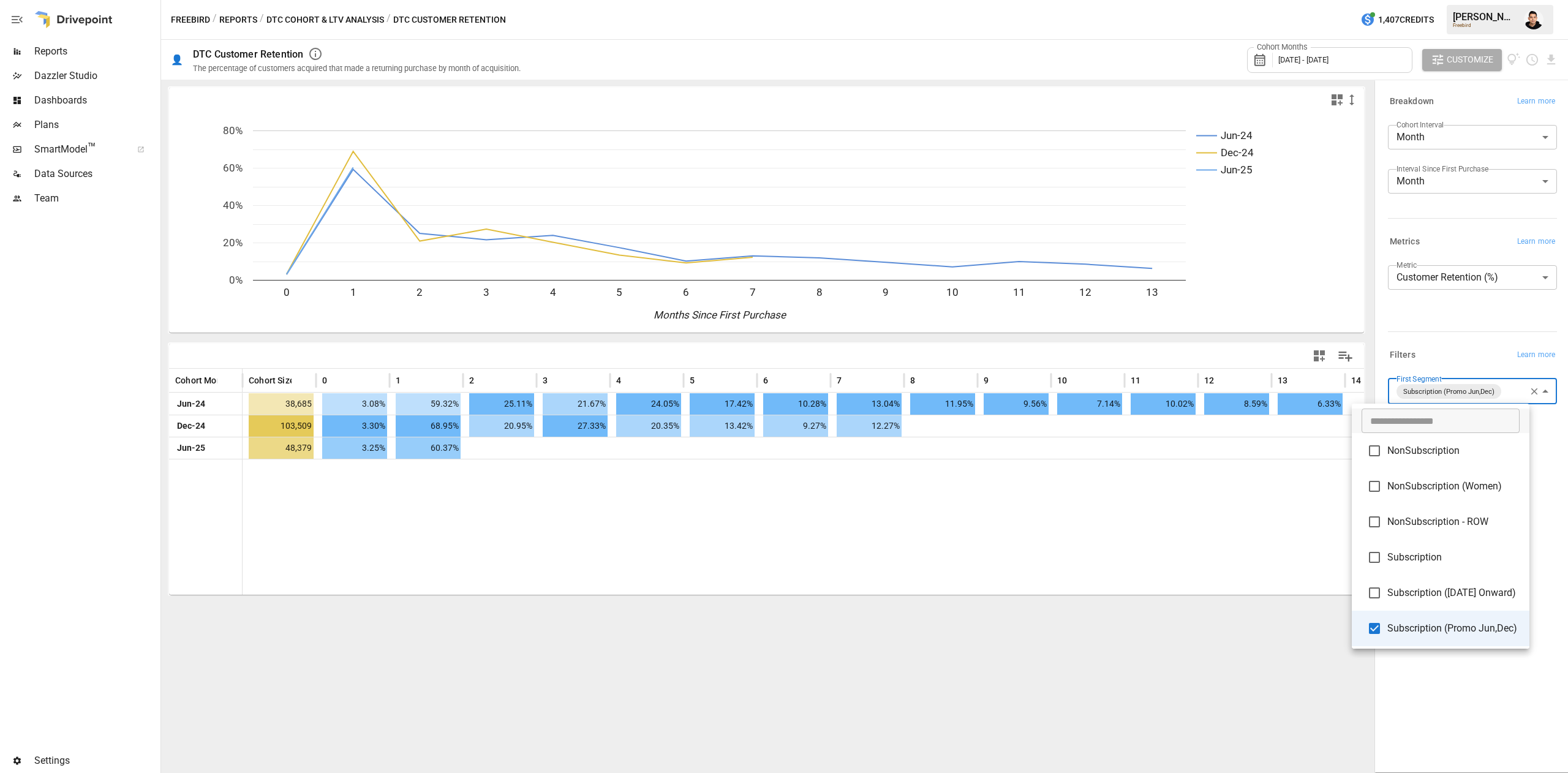
click at [1451, 0] on body "**********" at bounding box center [784, 0] width 1568 height 0
click at [1398, 595] on span "Subscription ([DATE] Onward)" at bounding box center [1453, 592] width 132 height 14
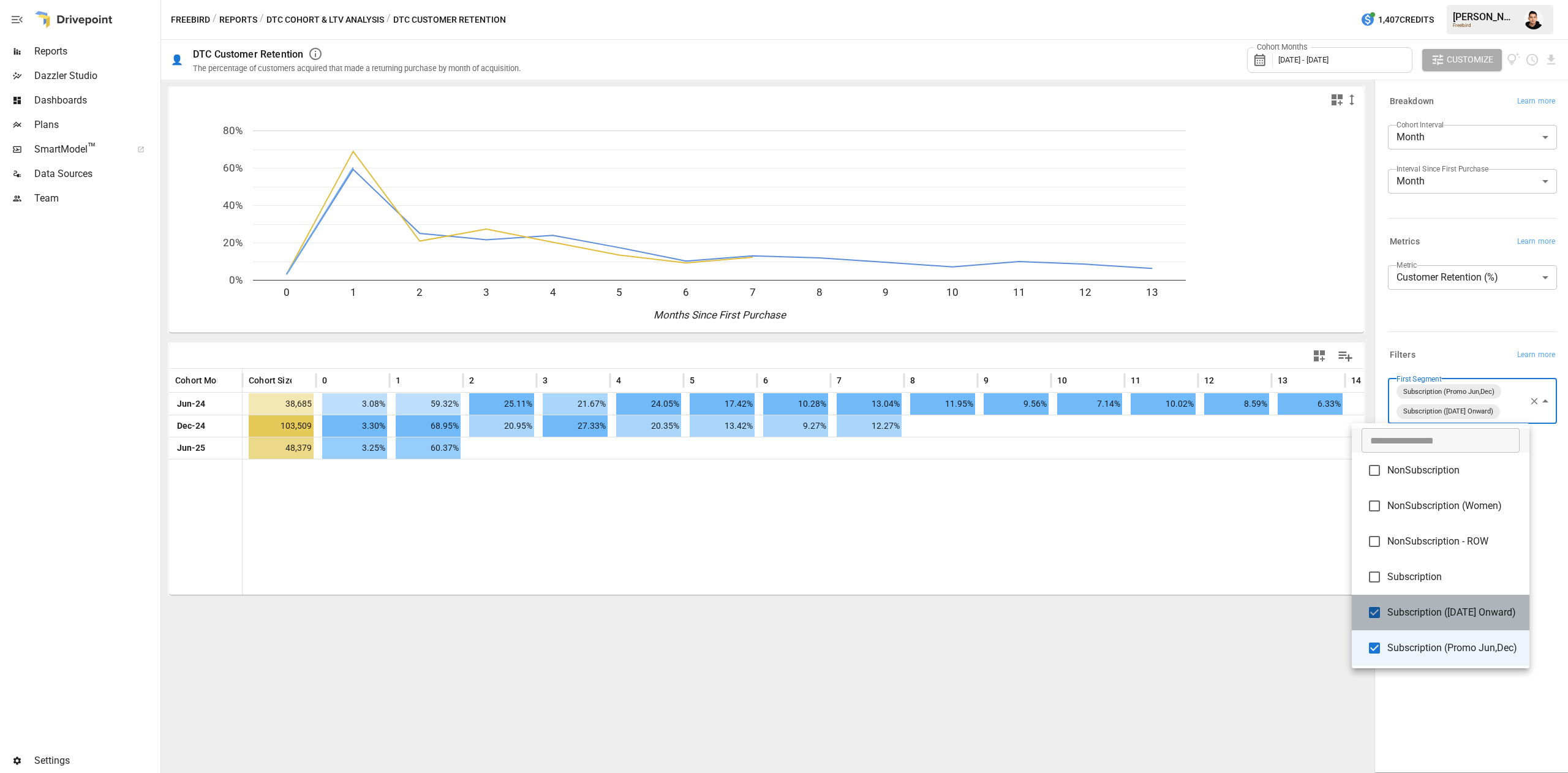
click at [1398, 595] on li "Subscription ([DATE] Onward)" at bounding box center [1440, 613] width 177 height 36
type input "**********"
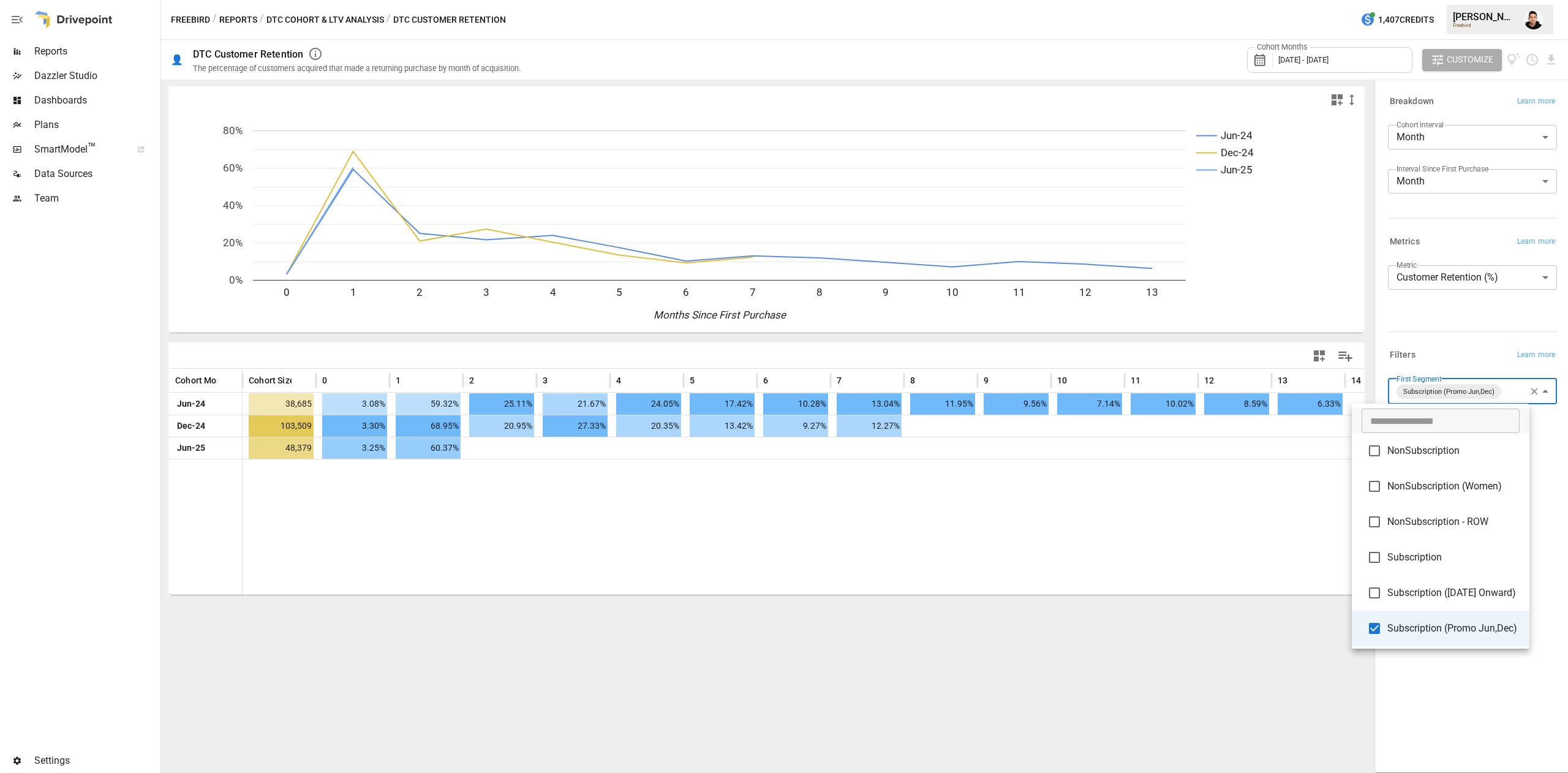
click at [1398, 613] on li "Subscription (Promo Jun,Dec)" at bounding box center [1440, 629] width 177 height 36
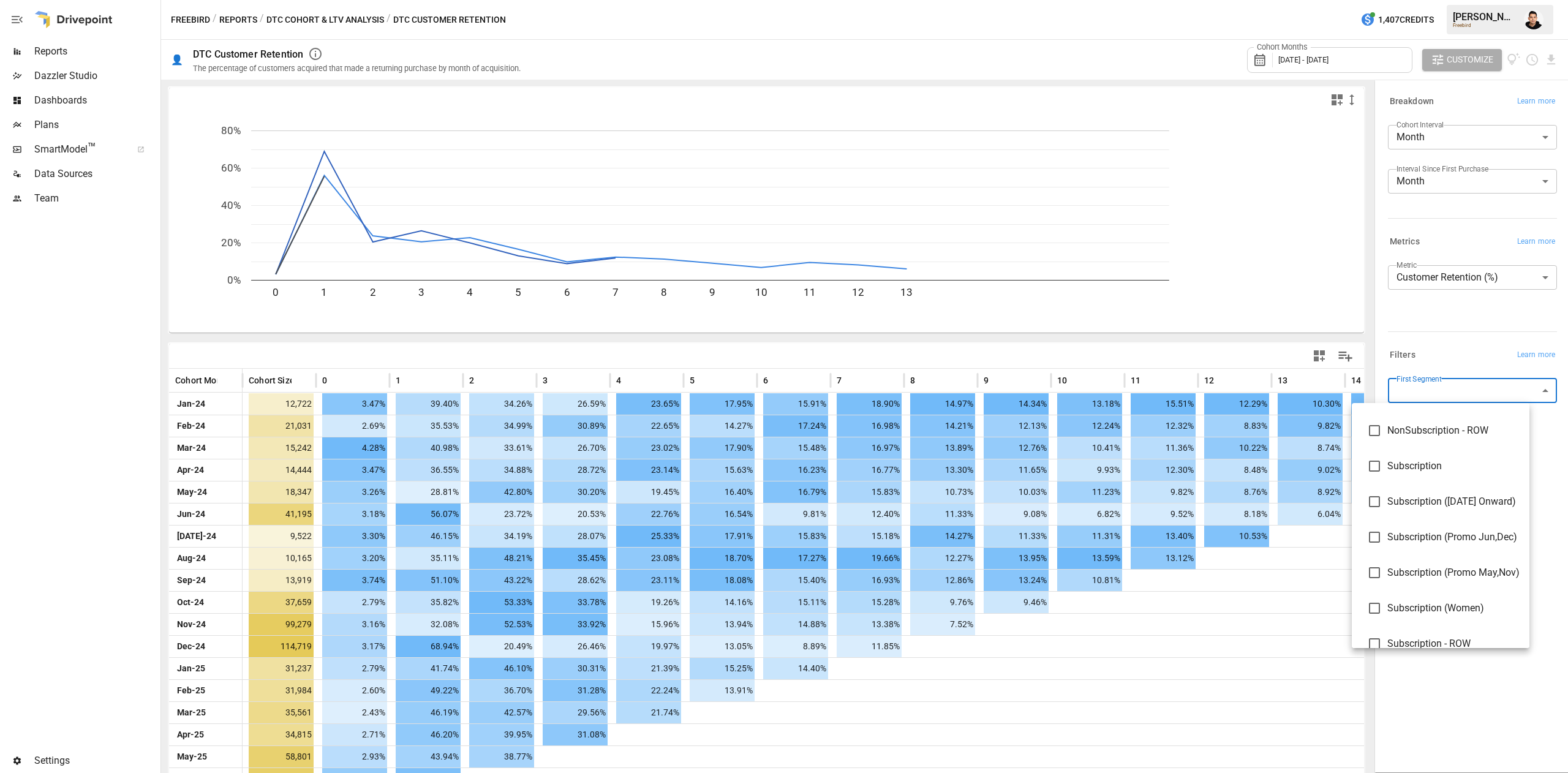
scroll to position [108, 0]
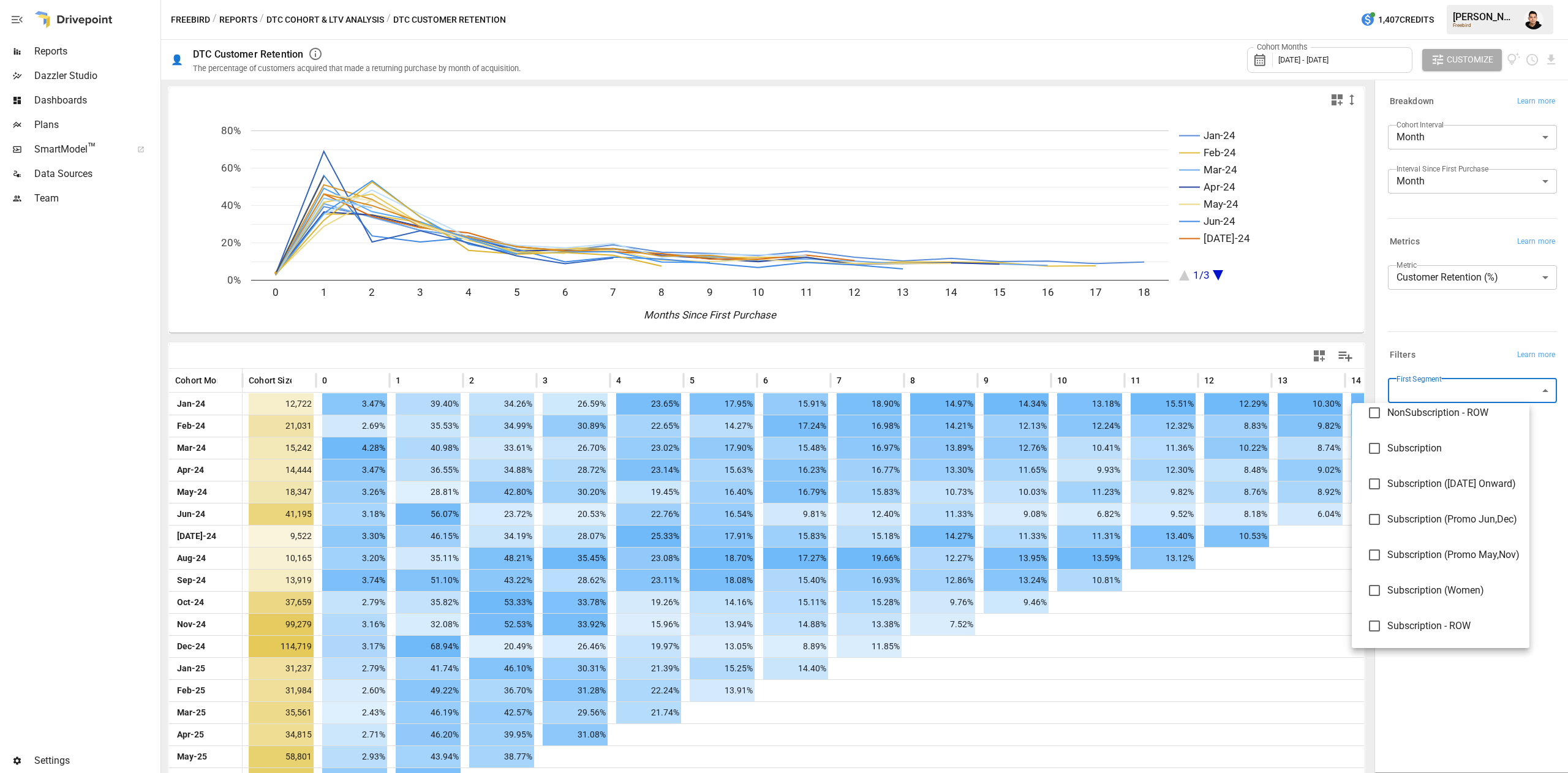
click at [1427, 552] on span "Subscription (Promo May,Nov)" at bounding box center [1453, 555] width 132 height 14
type input "**********"
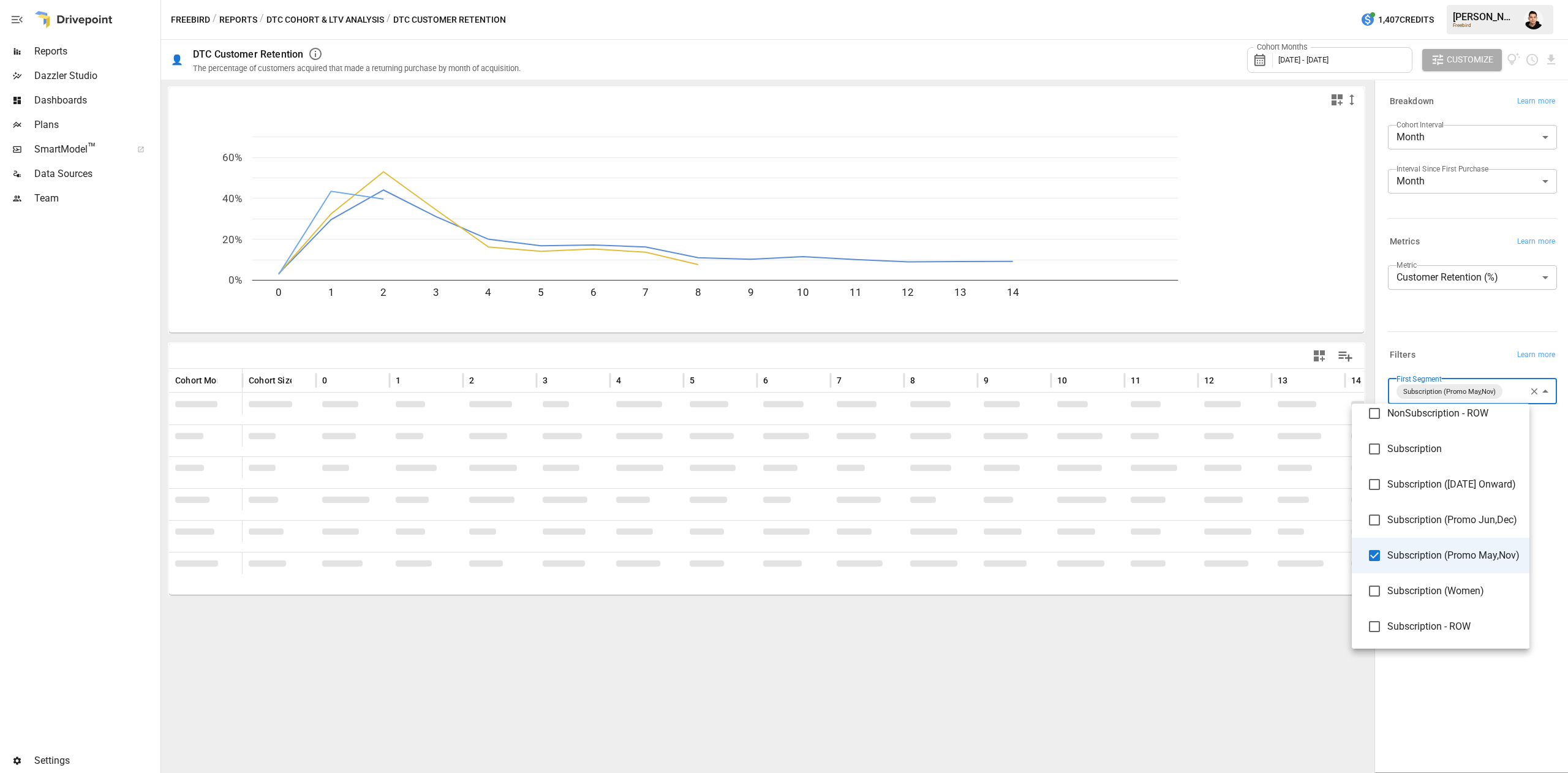
click at [1489, 720] on div at bounding box center [784, 386] width 1568 height 773
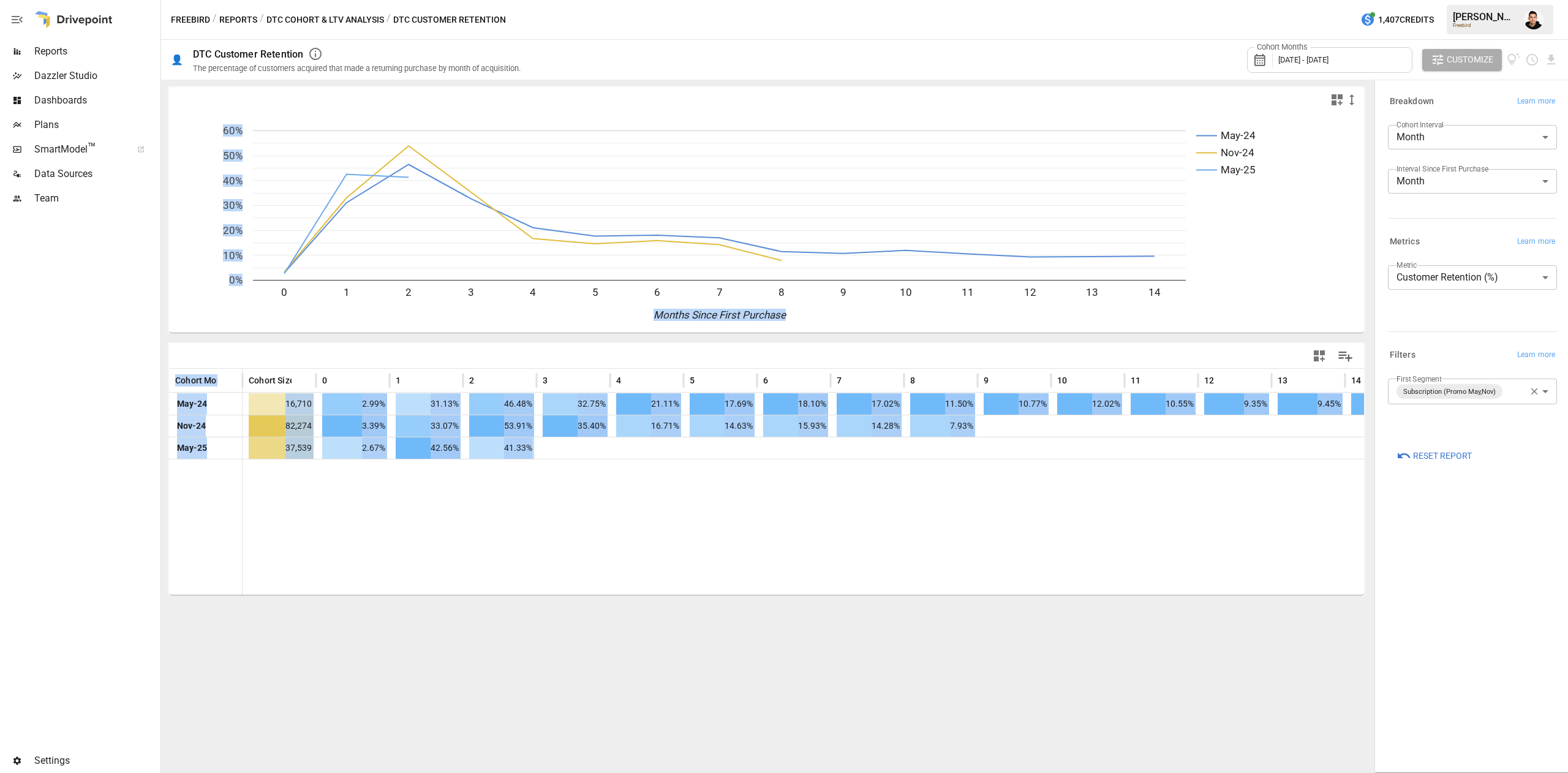
drag, startPoint x: 1275, startPoint y: 482, endPoint x: 891, endPoint y: -131, distance: 723.3
click at [891, 0] on html "**********" at bounding box center [784, 0] width 1568 height 0
